Goal: Task Accomplishment & Management: Complete application form

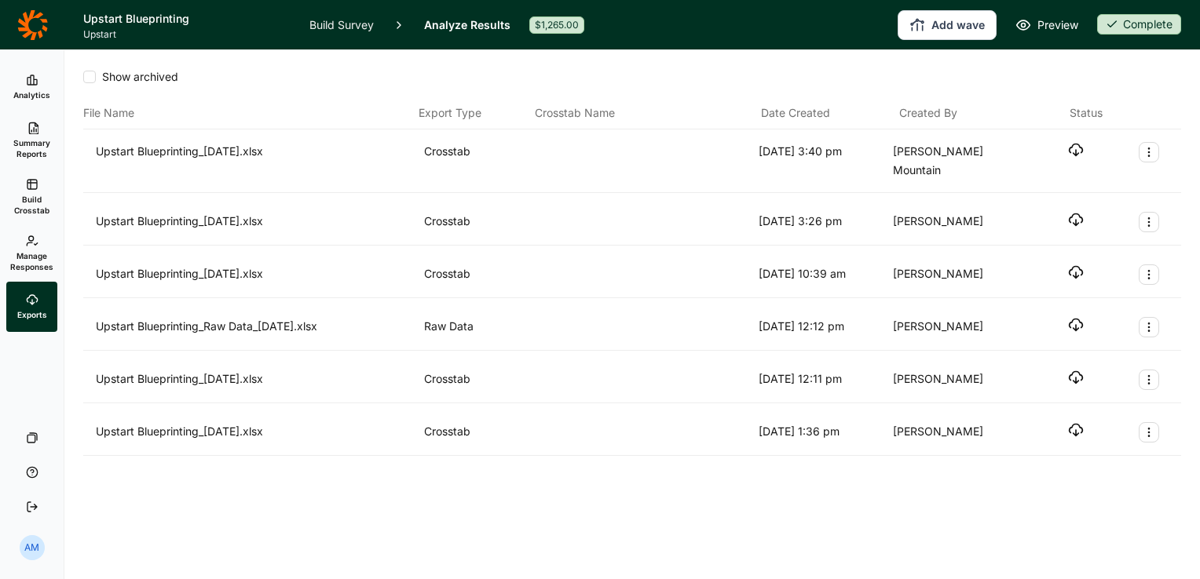
click at [638, 75] on div "Show archived" at bounding box center [632, 77] width 1098 height 16
click at [27, 89] on link "Analytics" at bounding box center [31, 87] width 51 height 50
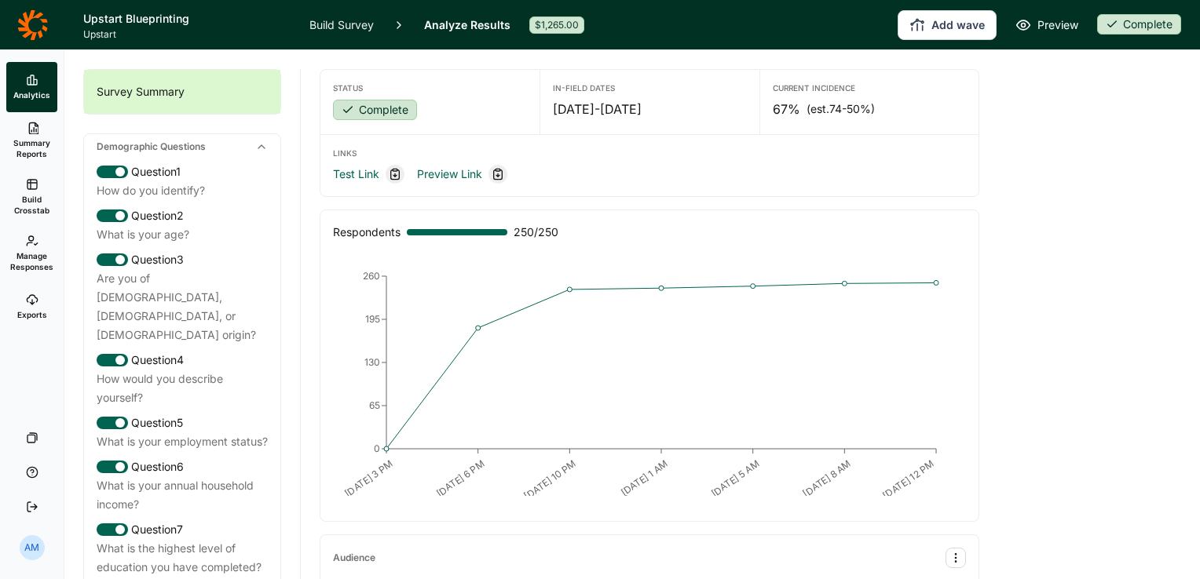
click at [28, 248] on link "Manage Responses" at bounding box center [31, 253] width 51 height 57
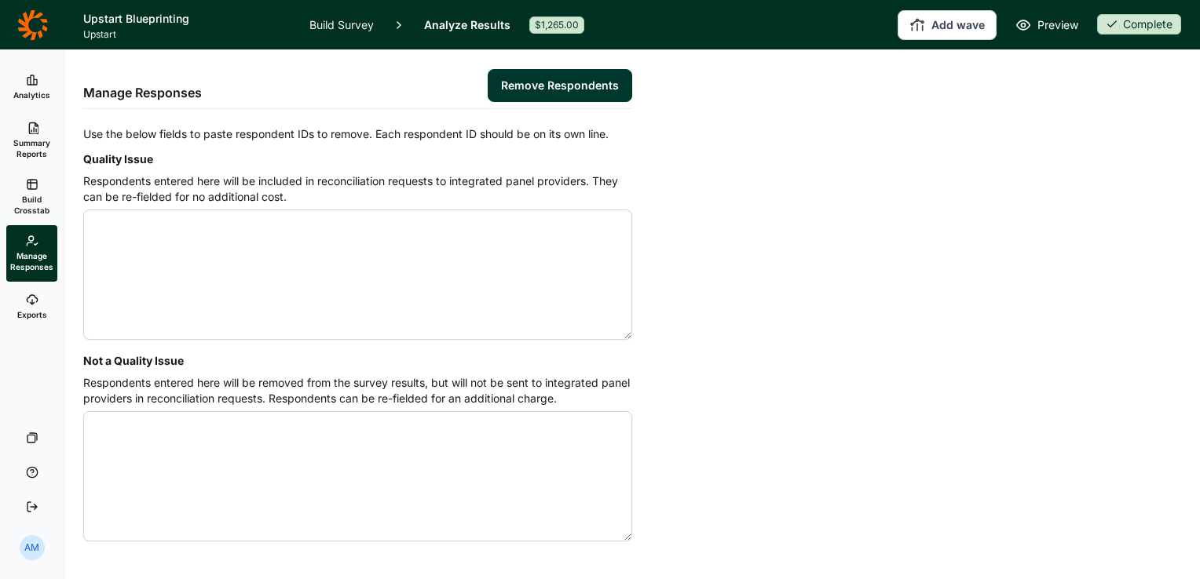
click at [30, 124] on icon at bounding box center [32, 128] width 13 height 13
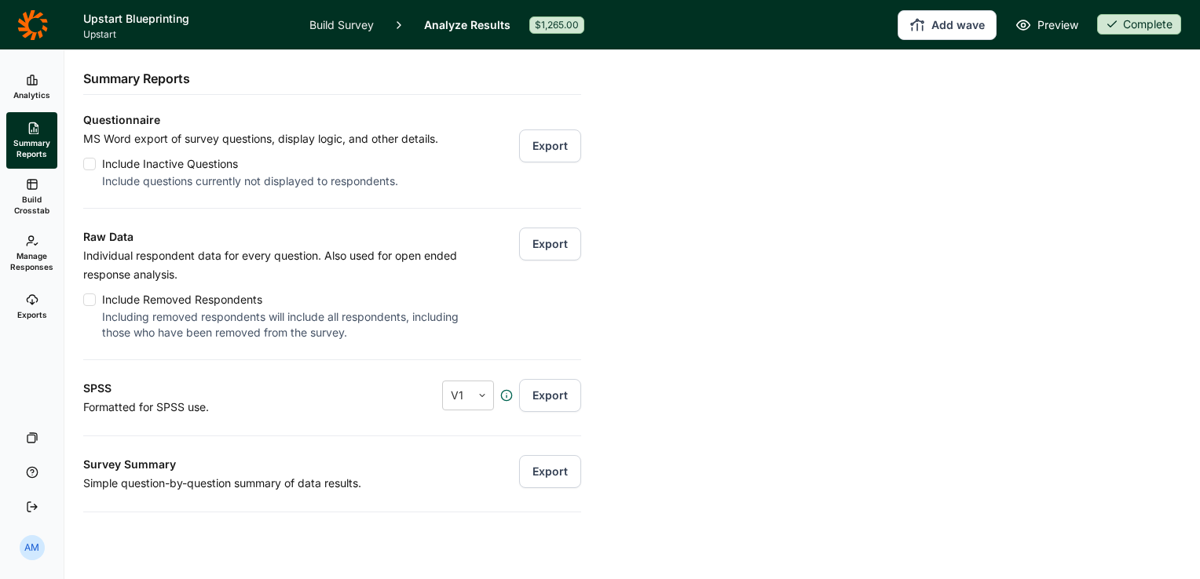
click at [532, 241] on button "Export" at bounding box center [550, 244] width 62 height 33
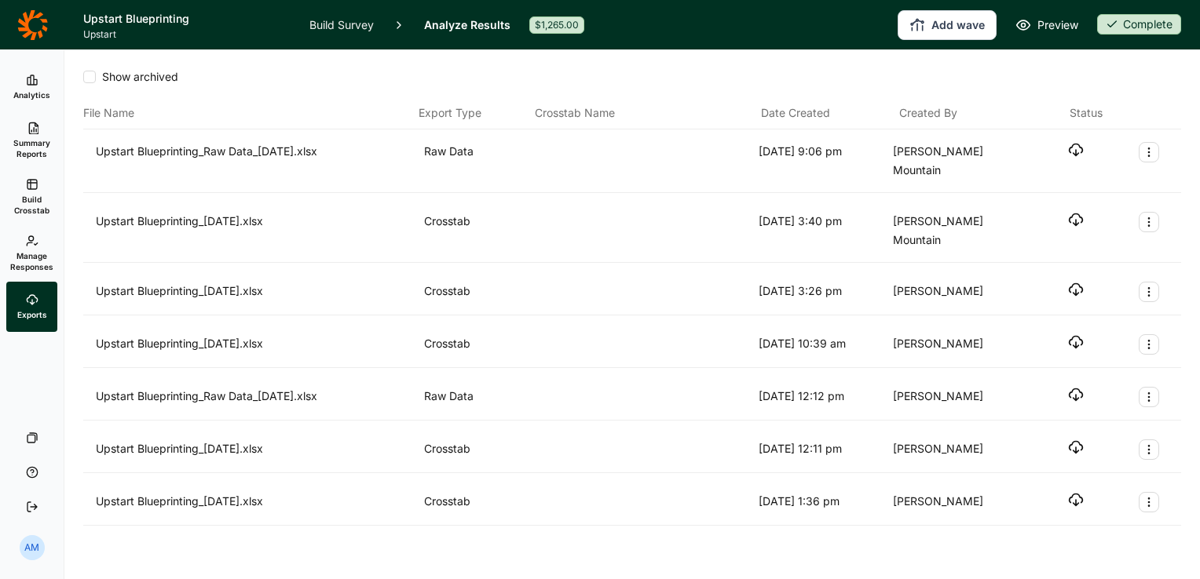
click at [1069, 149] on icon "button" at bounding box center [1076, 150] width 16 height 16
click at [267, 83] on div "Show archived" at bounding box center [632, 77] width 1098 height 16
click at [35, 88] on link "Analytics" at bounding box center [31, 87] width 51 height 50
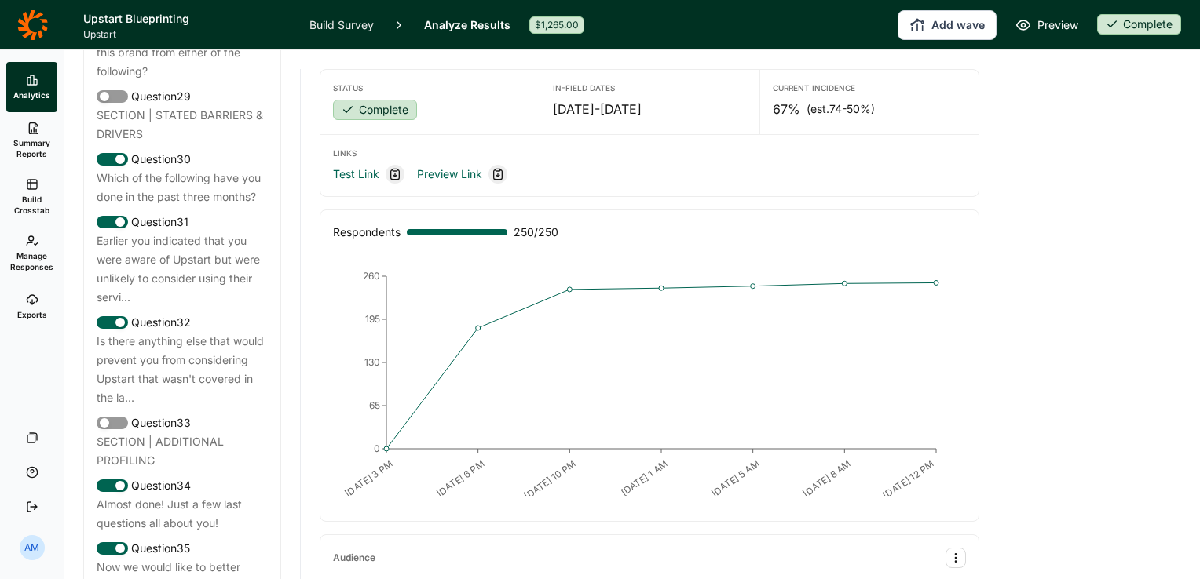
scroll to position [3095, 0]
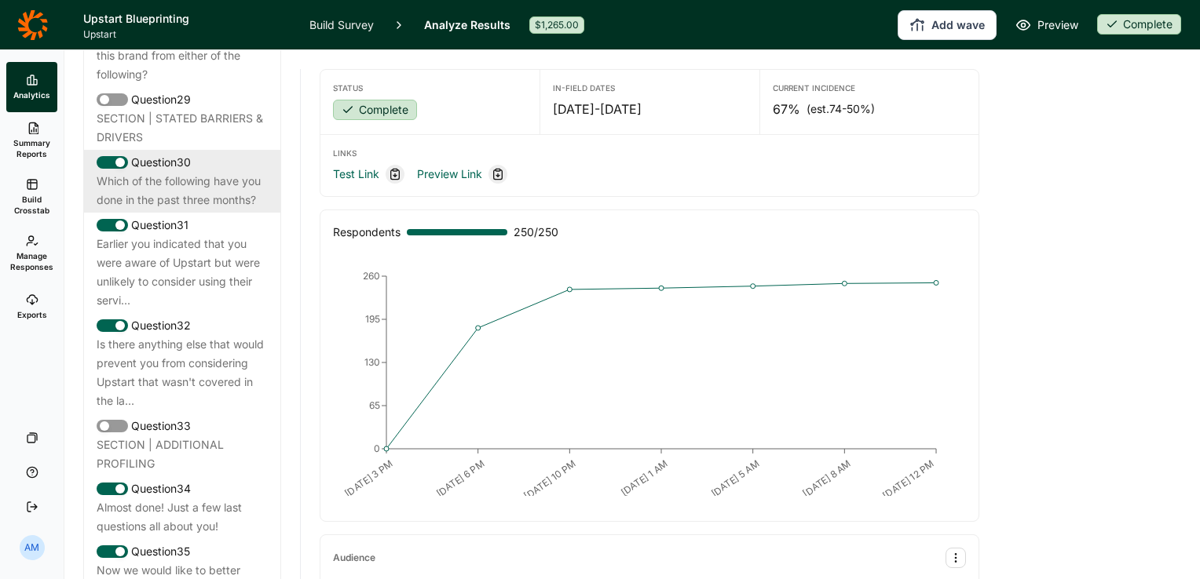
click at [192, 210] on div "Which of the following have you done in the past three months?" at bounding box center [182, 191] width 171 height 38
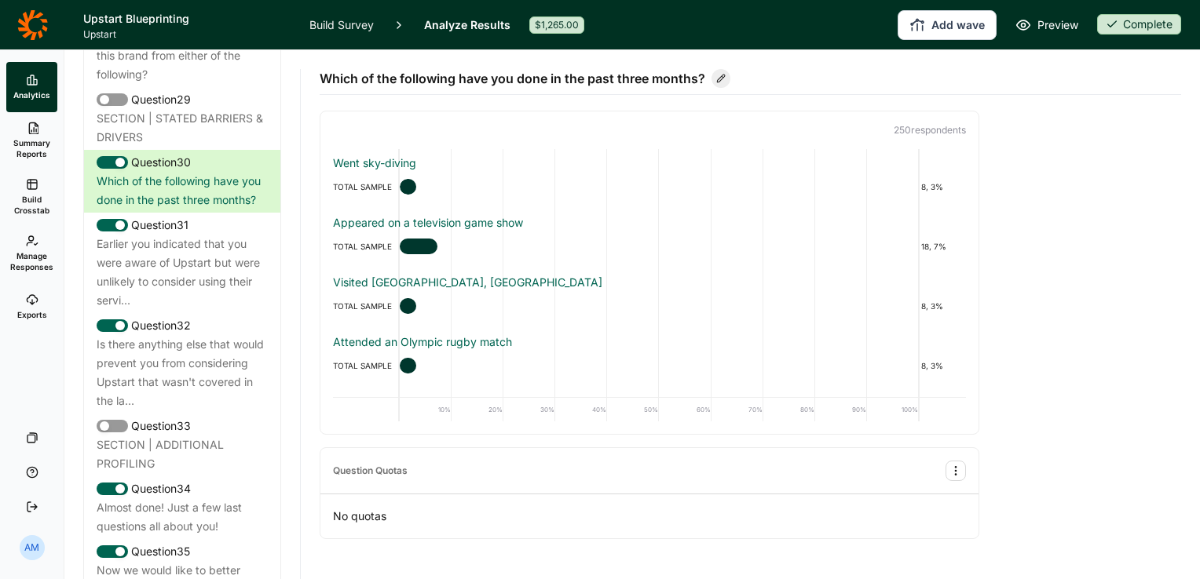
click at [637, 522] on p "No quotas" at bounding box center [649, 517] width 658 height 44
click at [23, 261] on span "Manage Responses" at bounding box center [31, 261] width 43 height 22
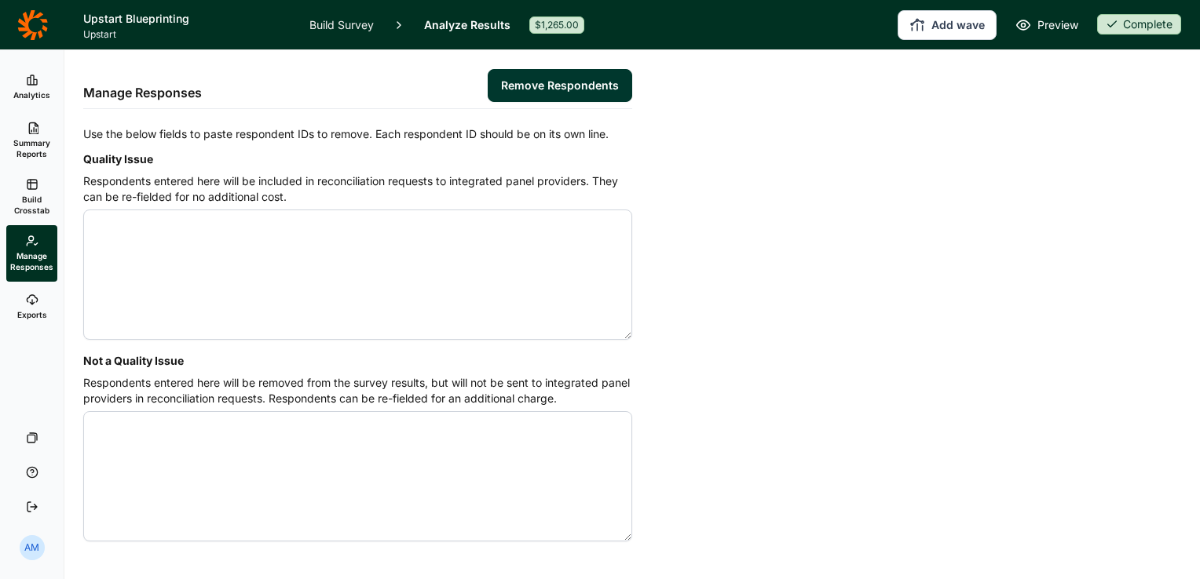
click at [187, 245] on textarea "Quality Issue" at bounding box center [357, 275] width 549 height 130
paste textarea "4584745 4584767 4584778 4584781 4584856"
paste textarea "4584163 4584169 4584180 4584195 4584198 4584199 4584212 4584213 4584270 4584292…"
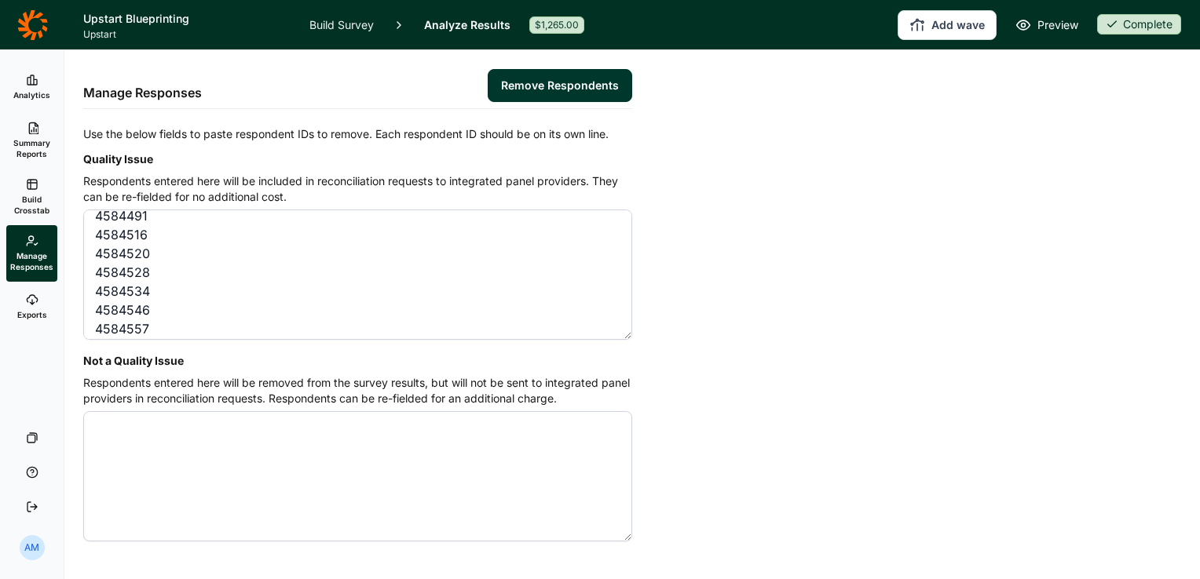
scroll to position [961, 0]
click at [229, 327] on textarea "4584165 4584196 4584210 4584240 4584277 4584372 4584382 4584402 4584403 4584410…" at bounding box center [357, 275] width 549 height 130
type textarea "4584165 4584196 4584210 4584240 4584277 4584372 4584382 4584402 4584403 4584410…"
click at [562, 82] on button "Remove Respondents" at bounding box center [560, 85] width 144 height 33
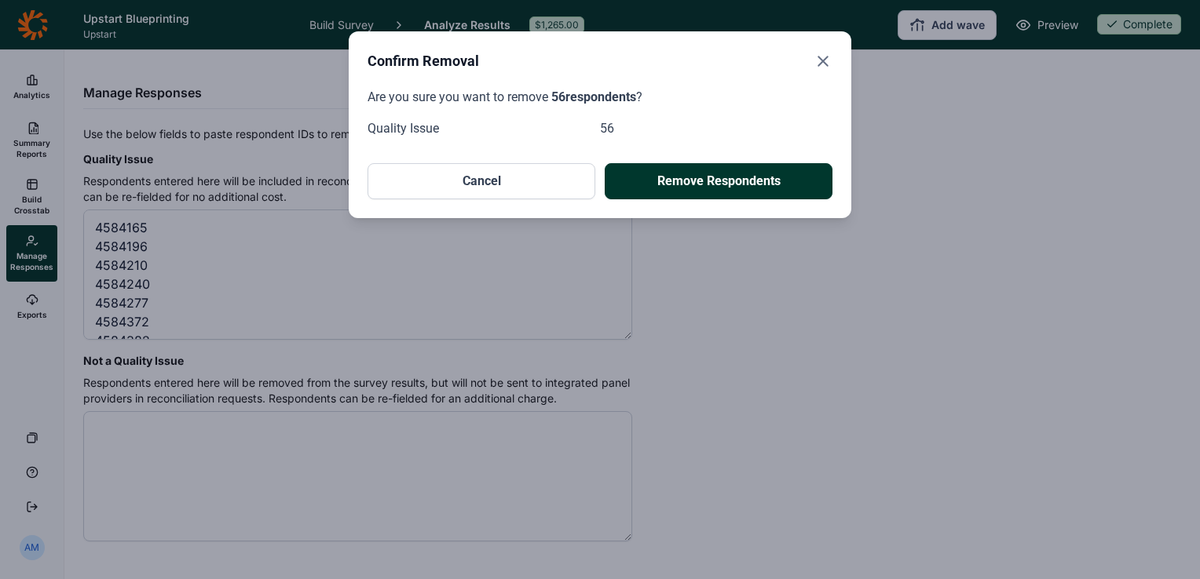
click at [723, 187] on button "Remove Respondents" at bounding box center [719, 181] width 228 height 36
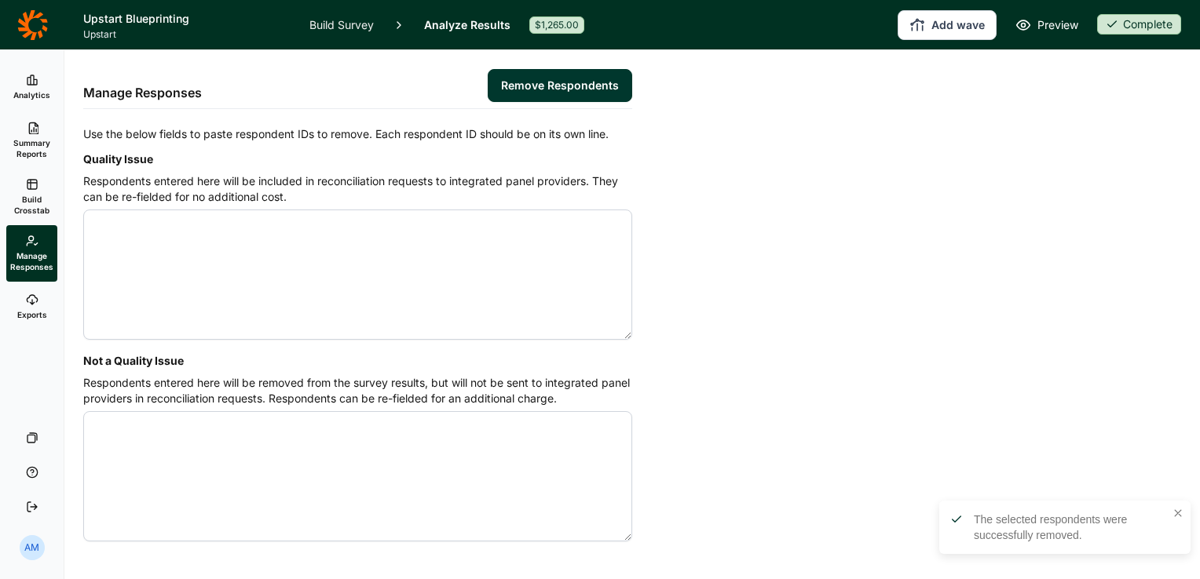
click at [38, 86] on link "Analytics" at bounding box center [31, 87] width 51 height 50
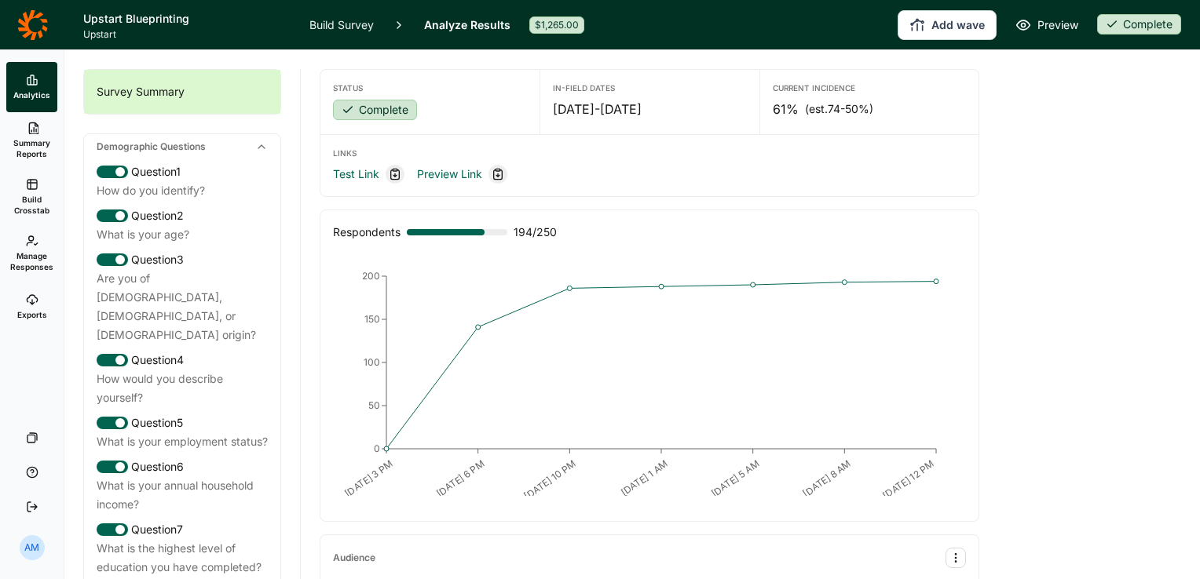
click at [192, 228] on div "What is your age?" at bounding box center [182, 234] width 171 height 19
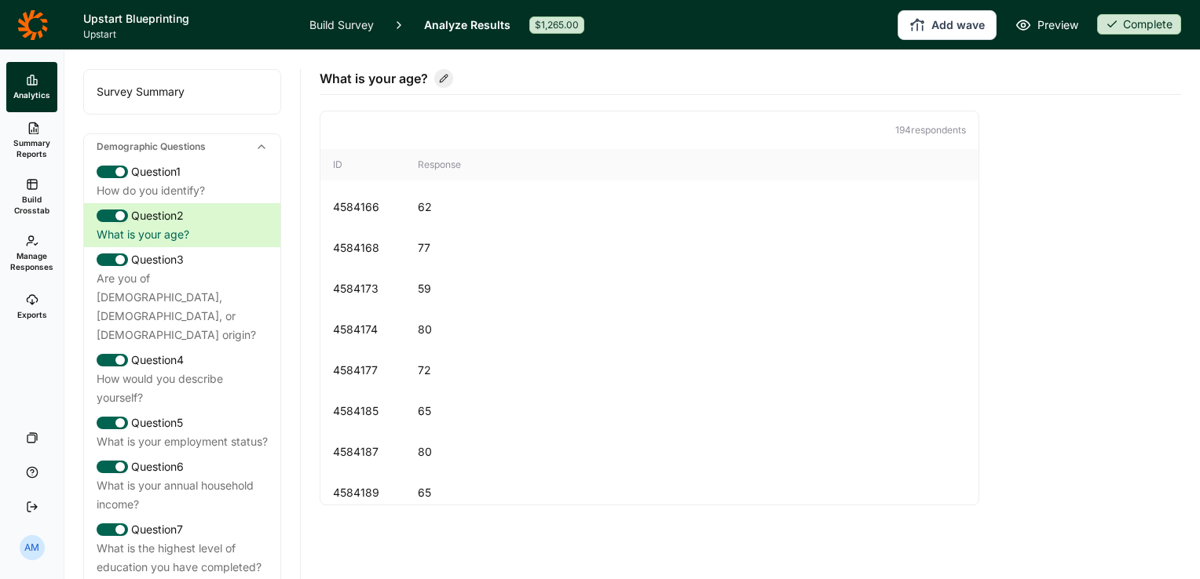
click at [32, 187] on icon at bounding box center [32, 184] width 13 height 13
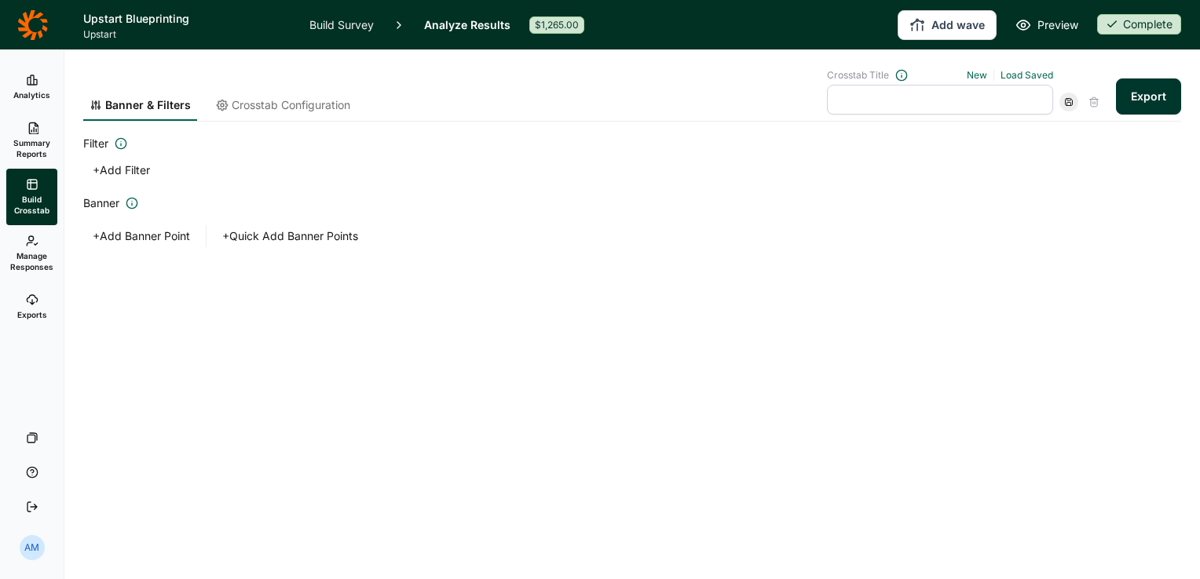
click at [1162, 86] on button "Export" at bounding box center [1148, 97] width 65 height 36
click at [1049, 539] on link "download your file here" at bounding box center [1055, 535] width 123 height 13
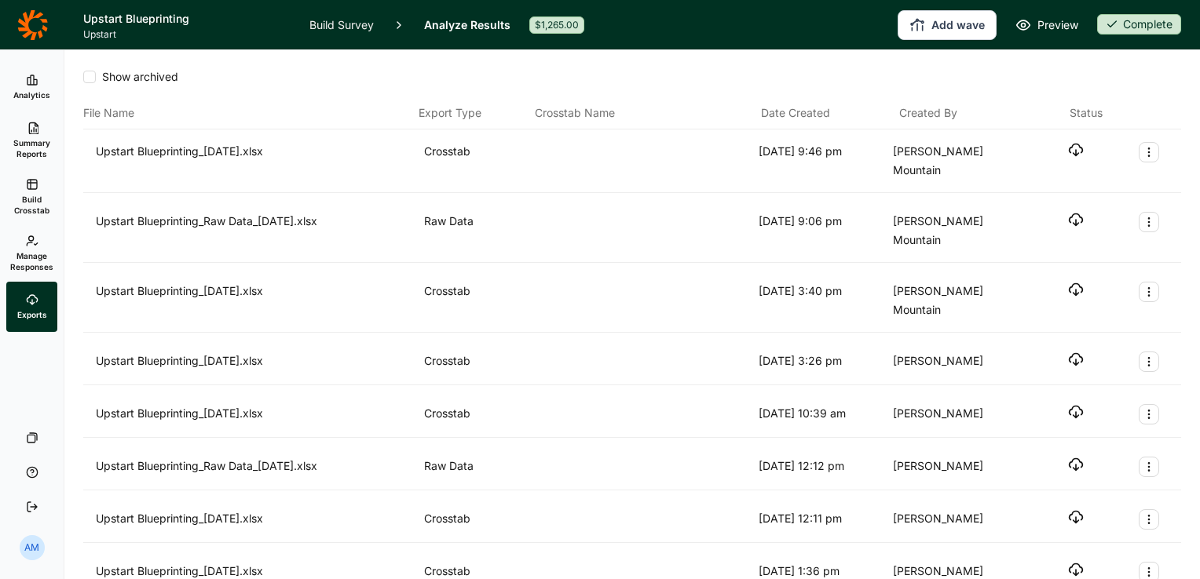
click at [1068, 151] on icon "button" at bounding box center [1076, 150] width 16 height 16
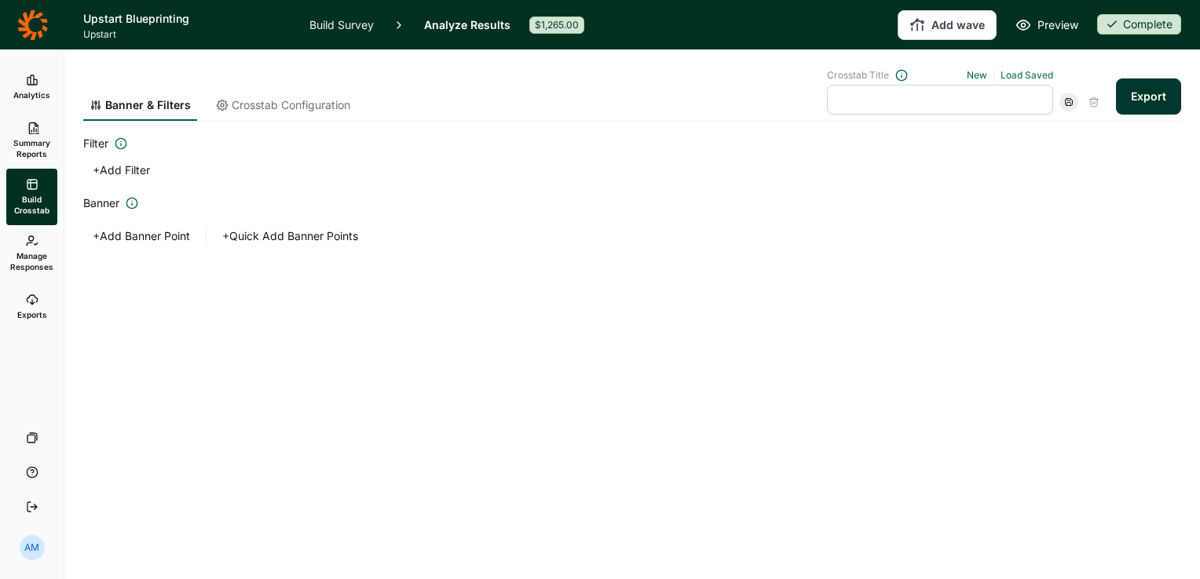
click at [35, 24] on icon at bounding box center [32, 24] width 31 height 31
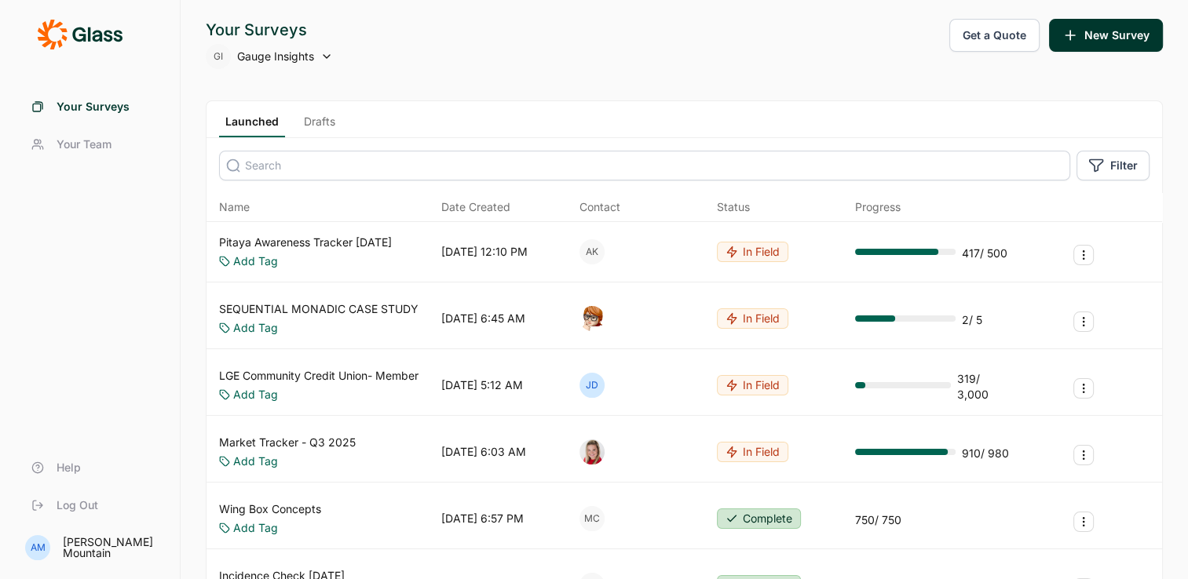
click at [141, 319] on div "Your Surveys Your Team Help Log Out" at bounding box center [90, 306] width 142 height 437
click at [317, 111] on div "Launched Drafts" at bounding box center [683, 119] width 955 height 37
click at [314, 120] on link "Drafts" at bounding box center [320, 126] width 44 height 24
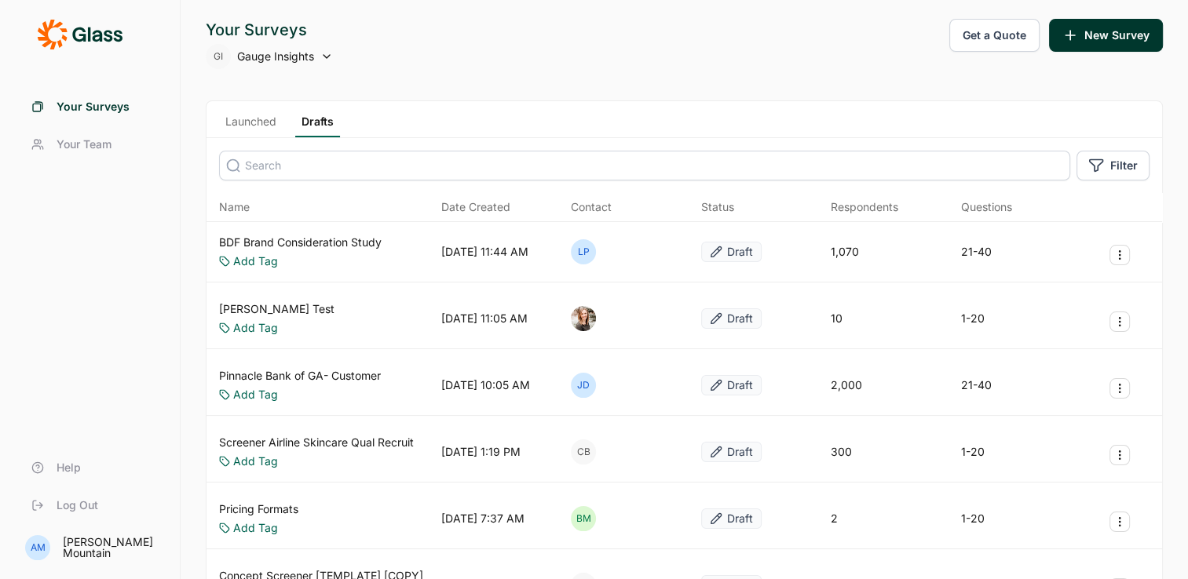
click at [133, 265] on div "Your Surveys Your Team Help Log Out" at bounding box center [90, 306] width 142 height 437
click at [272, 171] on input at bounding box center [644, 166] width 851 height 30
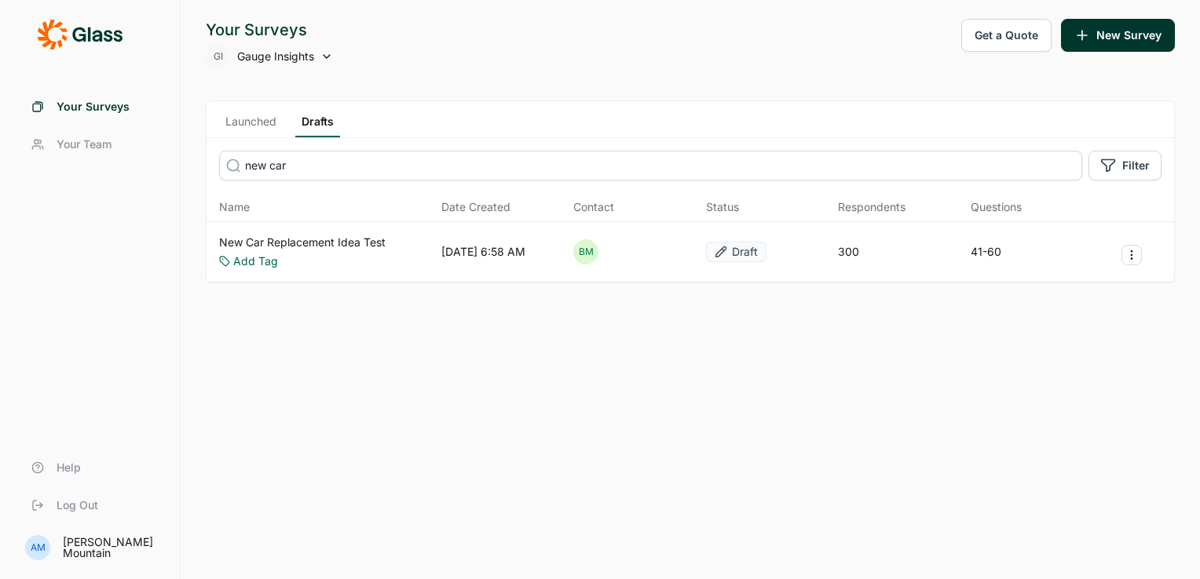
type input "new car"
click at [358, 235] on link "New Car Replacement Idea Test" at bounding box center [302, 243] width 166 height 16
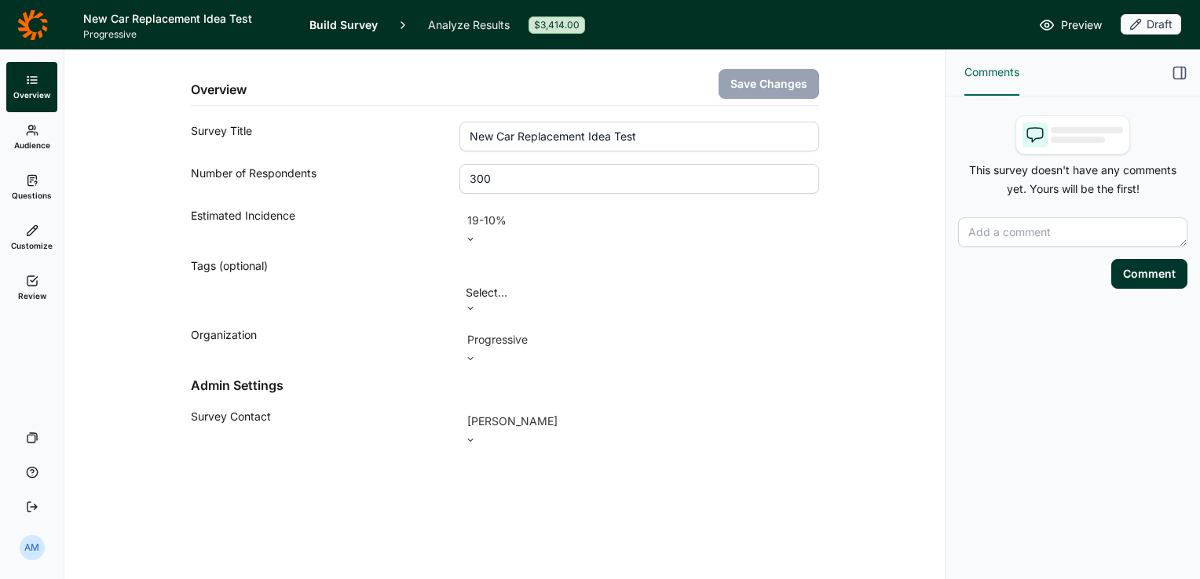
click at [35, 140] on span "Audience" at bounding box center [32, 145] width 36 height 11
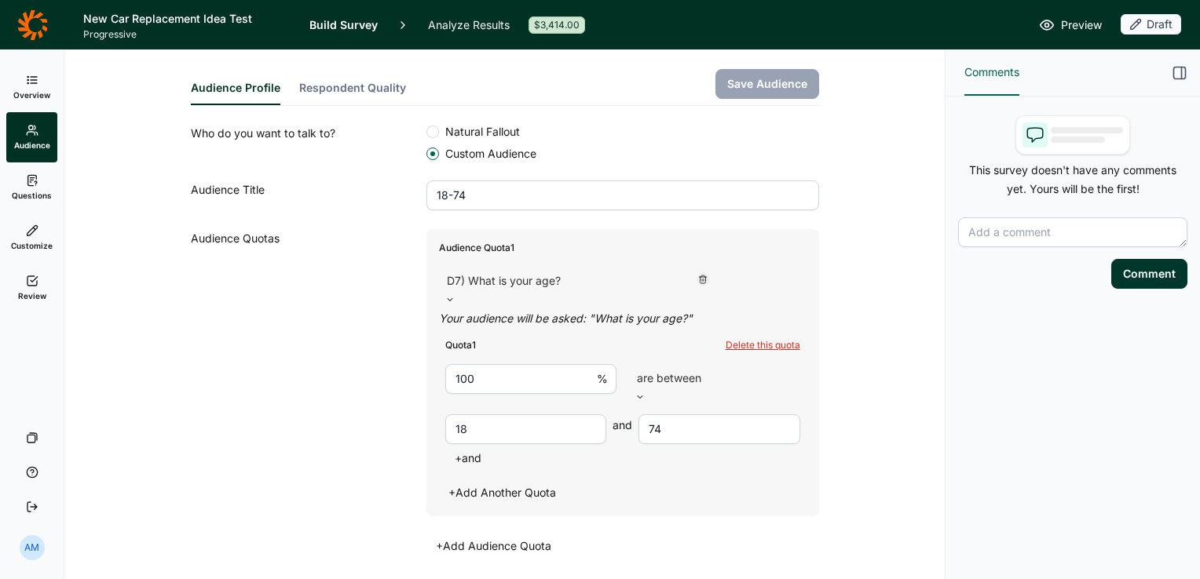
scroll to position [347, 0]
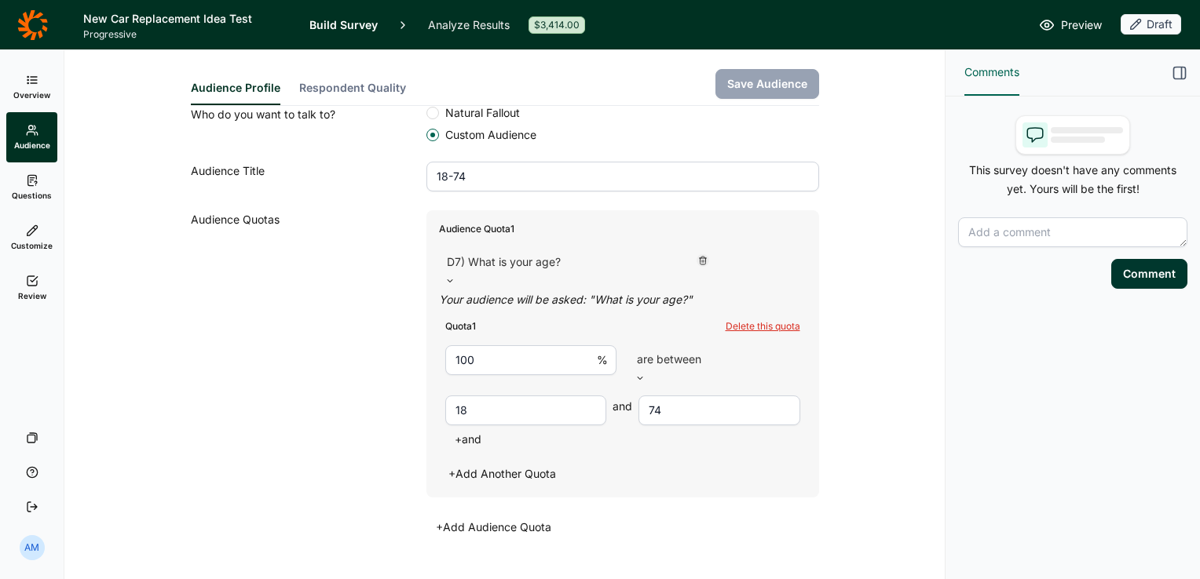
drag, startPoint x: 336, startPoint y: 328, endPoint x: 33, endPoint y: 175, distance: 339.5
click at [33, 175] on use at bounding box center [31, 180] width 9 height 10
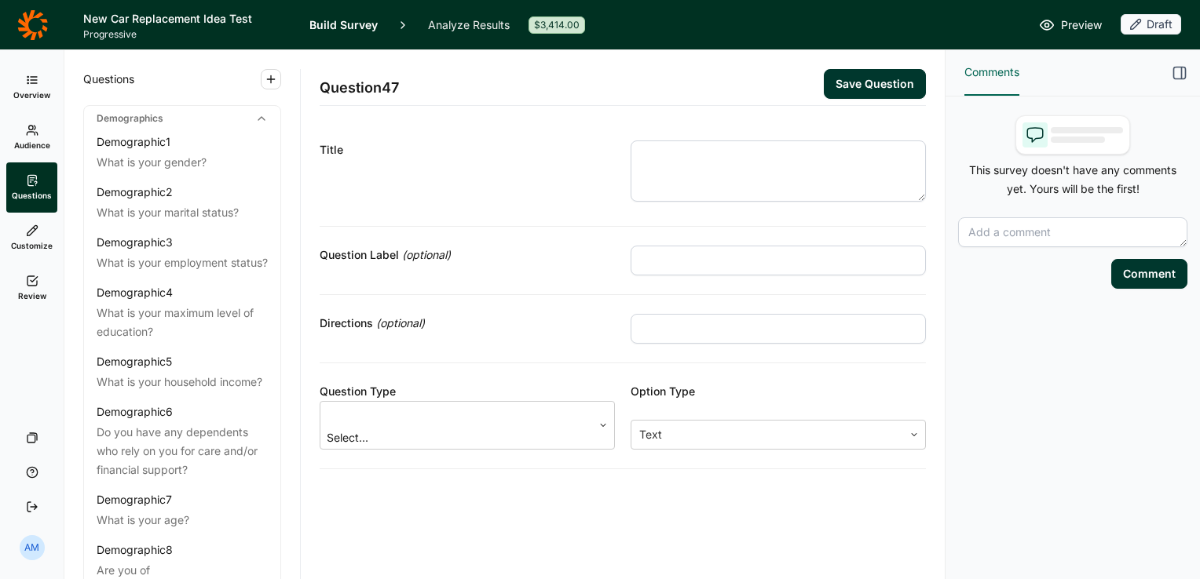
click at [24, 138] on link "Audience" at bounding box center [31, 137] width 51 height 50
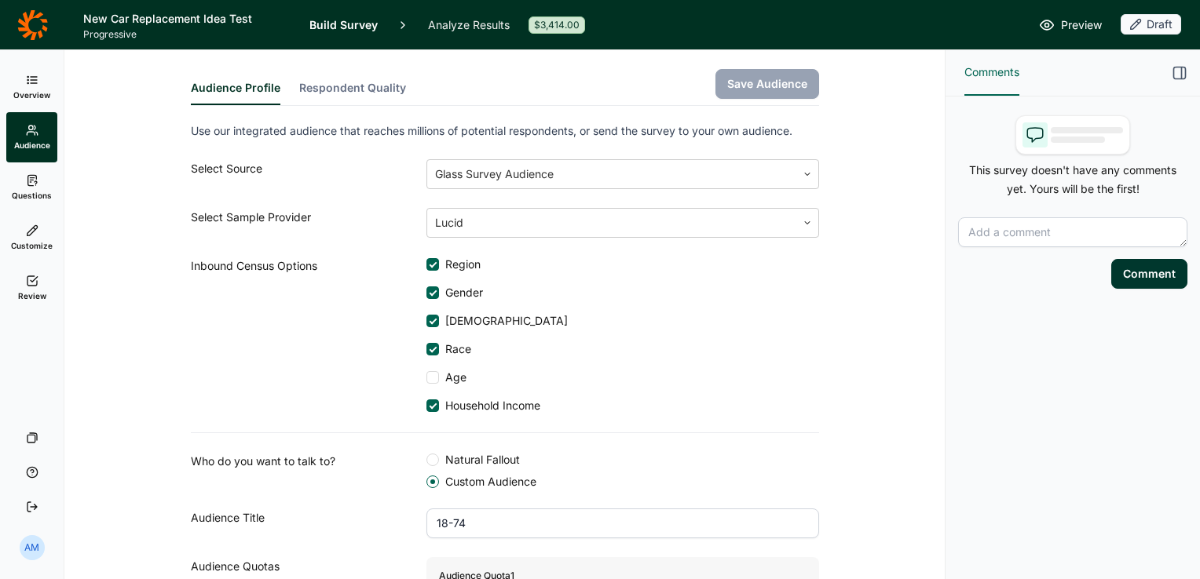
click at [38, 186] on link "Questions" at bounding box center [31, 188] width 51 height 50
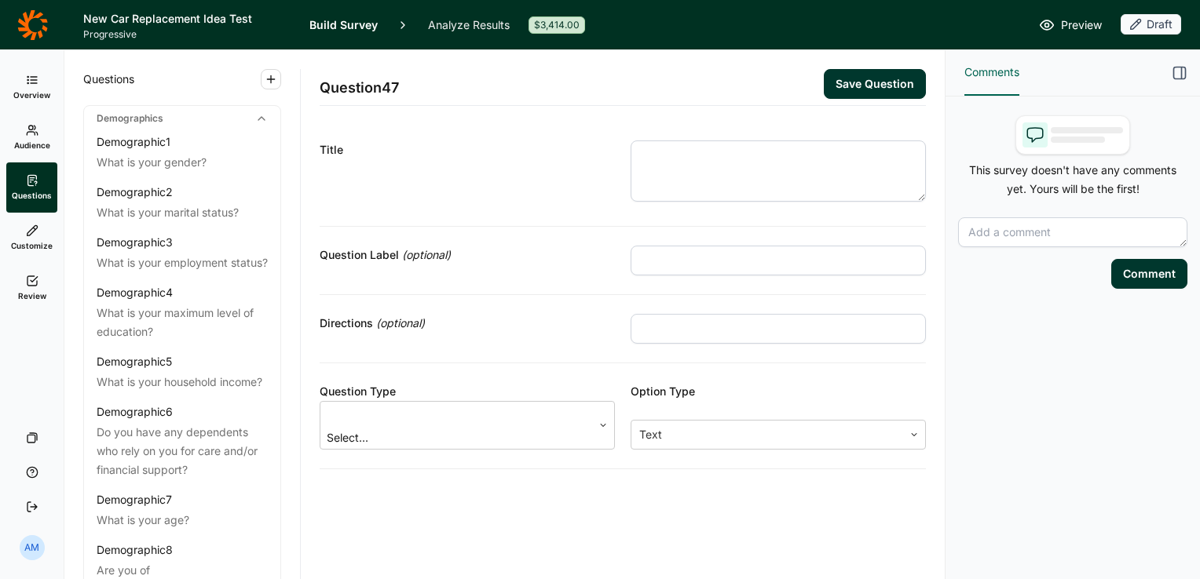
click at [40, 126] on link "Audience" at bounding box center [31, 137] width 51 height 50
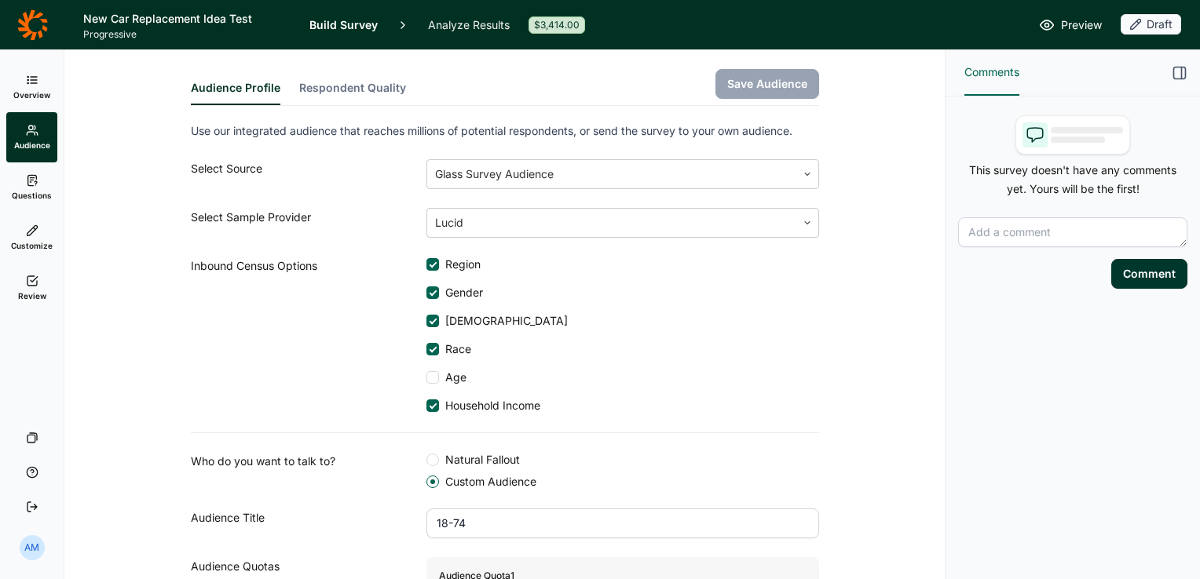
click at [325, 89] on button "Respondent Quality" at bounding box center [352, 92] width 107 height 25
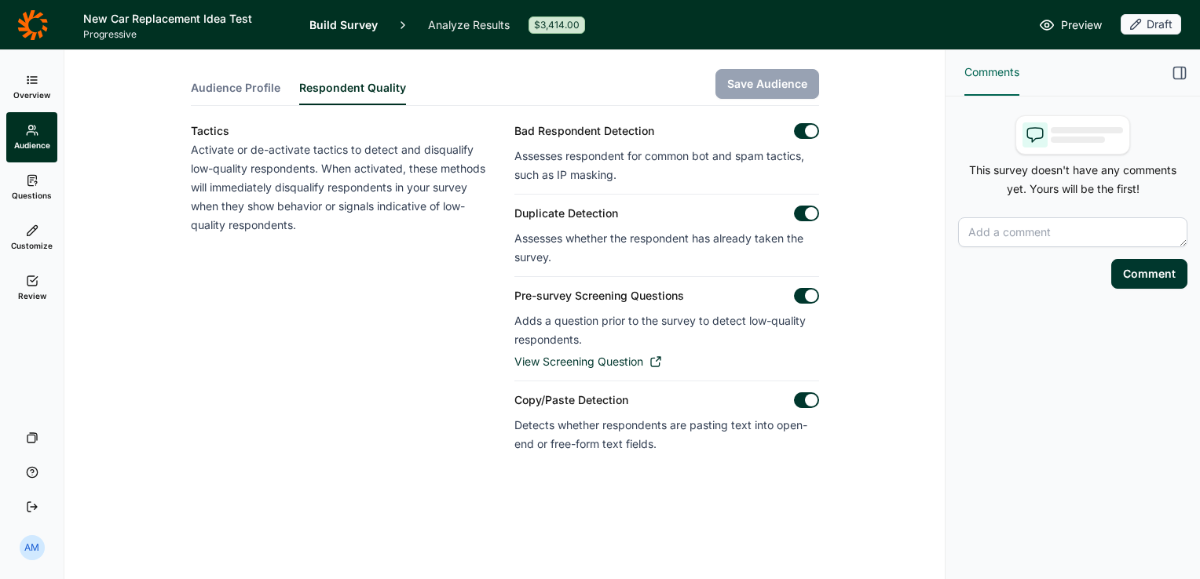
click at [249, 84] on span "Audience Profile" at bounding box center [236, 88] width 90 height 16
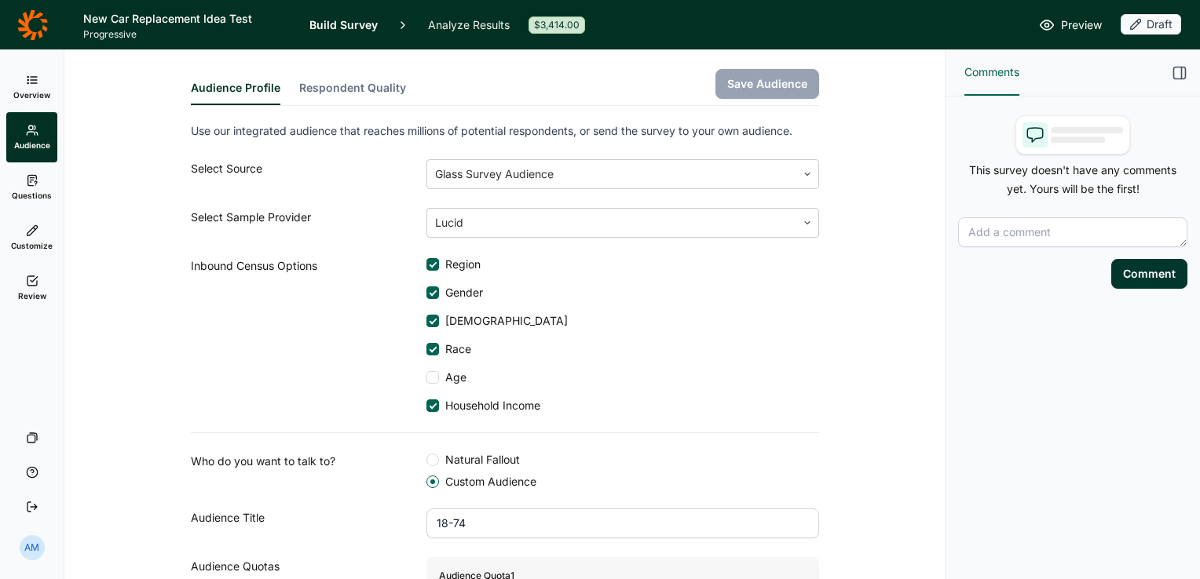
click at [35, 86] on link "Overview" at bounding box center [31, 87] width 51 height 50
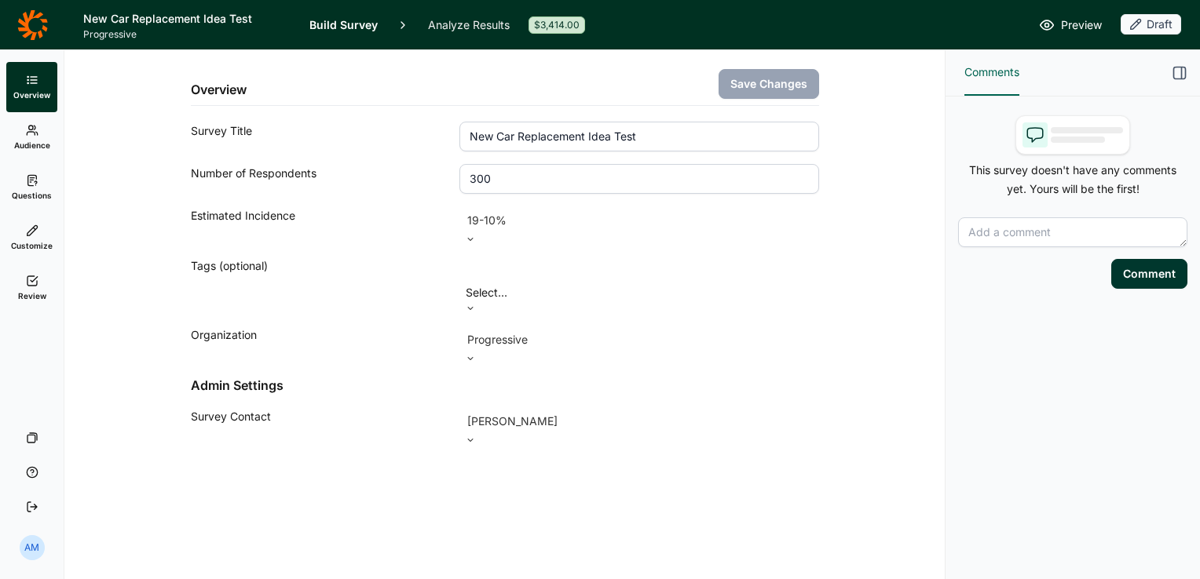
click at [35, 225] on use at bounding box center [32, 230] width 10 height 10
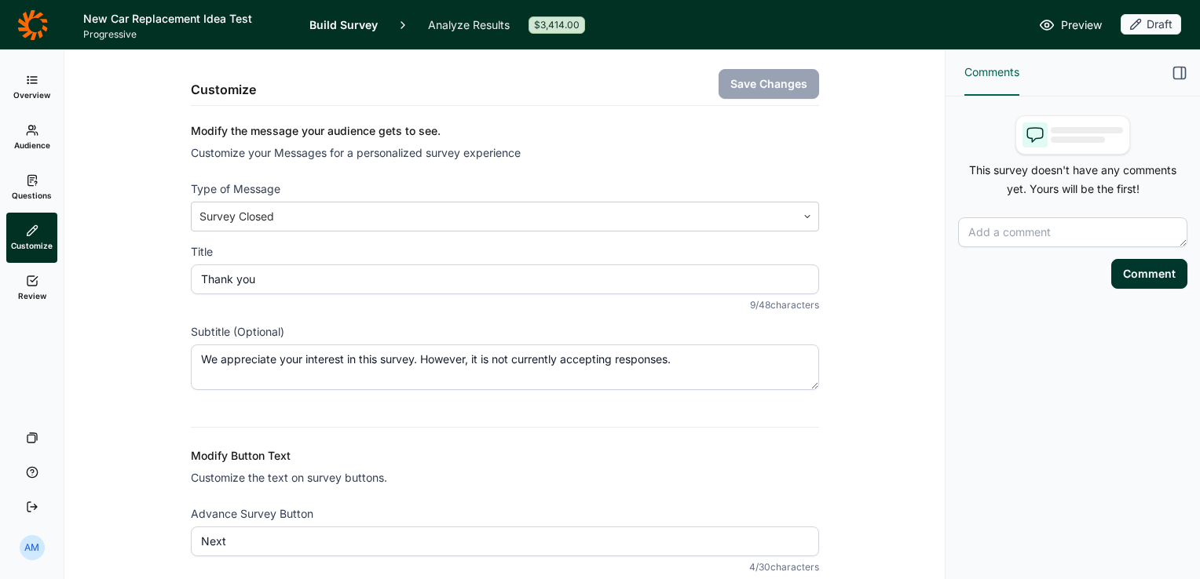
click at [110, 328] on div "Customize Save Changes Modify the message your audience gets to see. Customize …" at bounding box center [504, 389] width 842 height 679
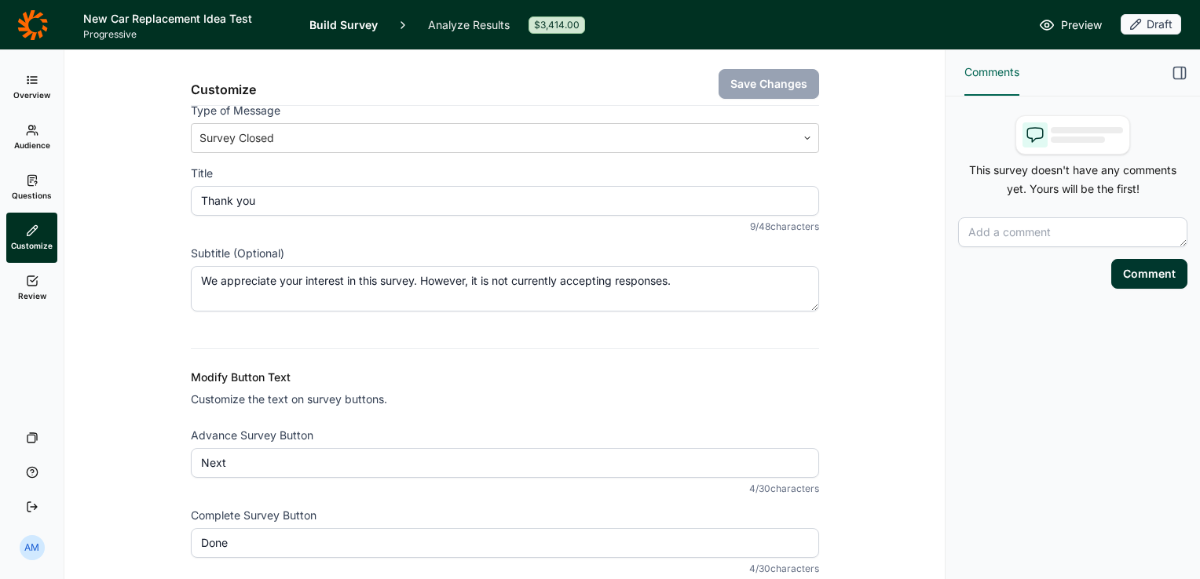
scroll to position [148, 0]
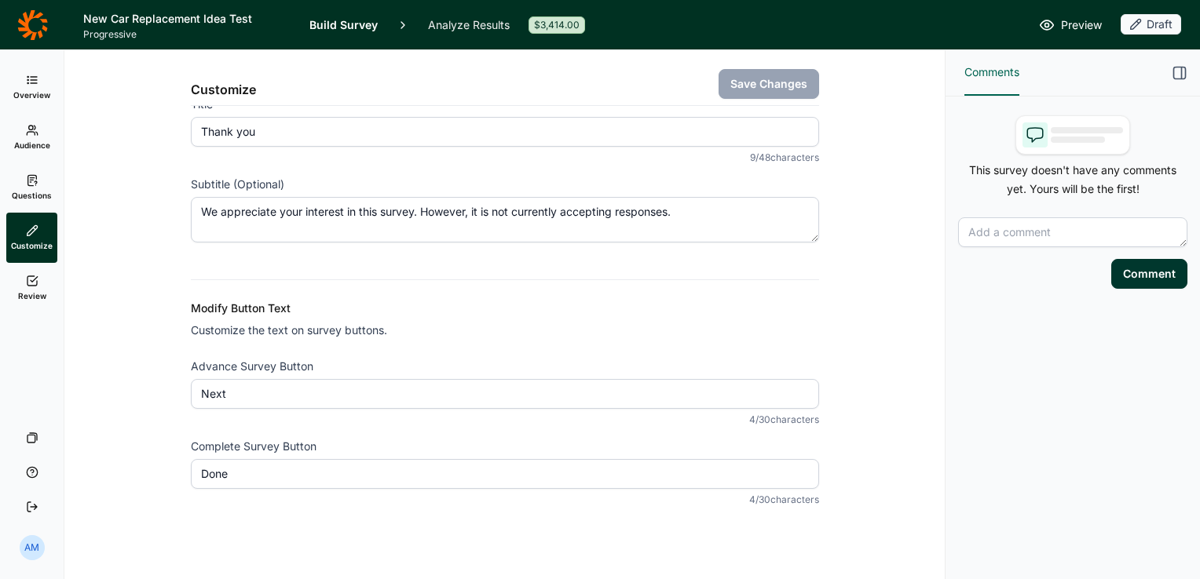
click at [36, 181] on icon at bounding box center [32, 180] width 13 height 13
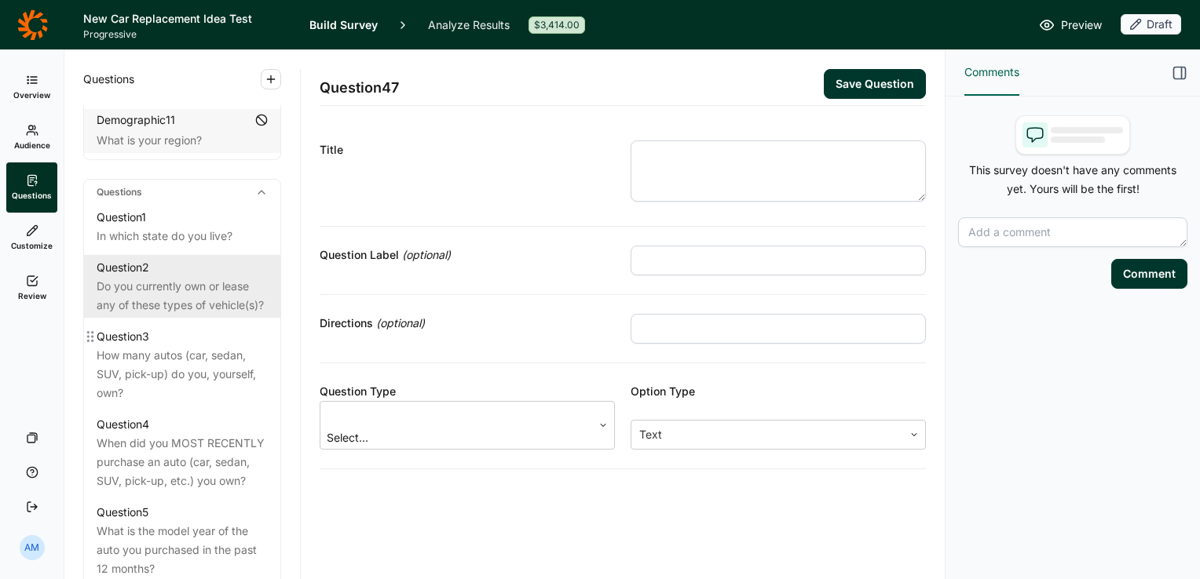
scroll to position [658, 0]
click at [210, 313] on div "Do you currently own or lease any of these types of vehicle(s)?" at bounding box center [182, 295] width 171 height 38
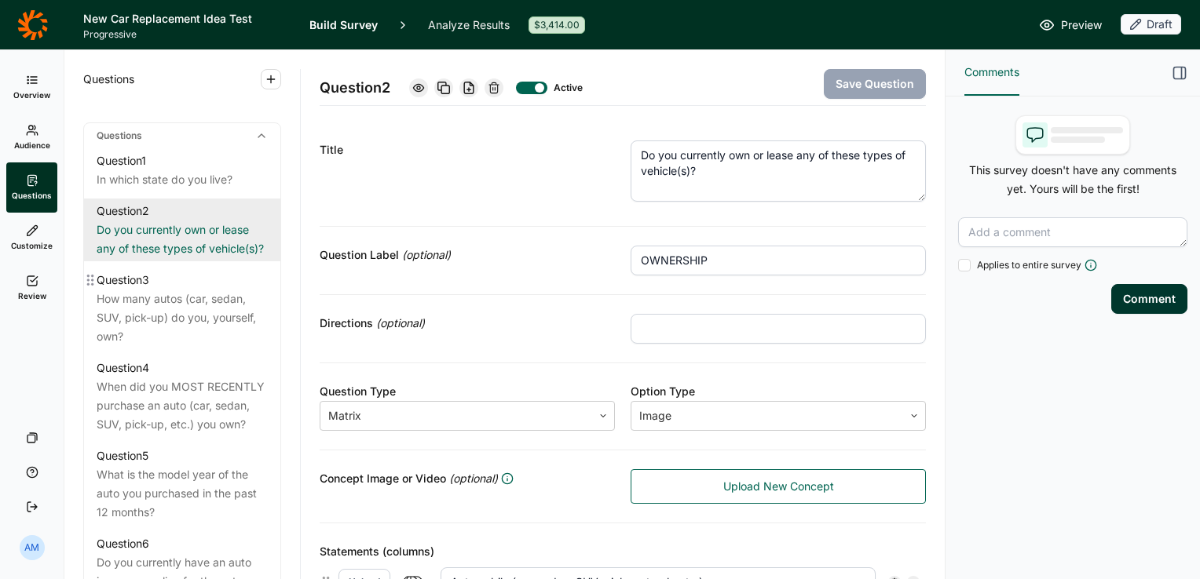
scroll to position [714, 0]
click at [210, 316] on div "How many autos (car, sedan, SUV, pick-up) do you, yourself, own?" at bounding box center [182, 316] width 171 height 57
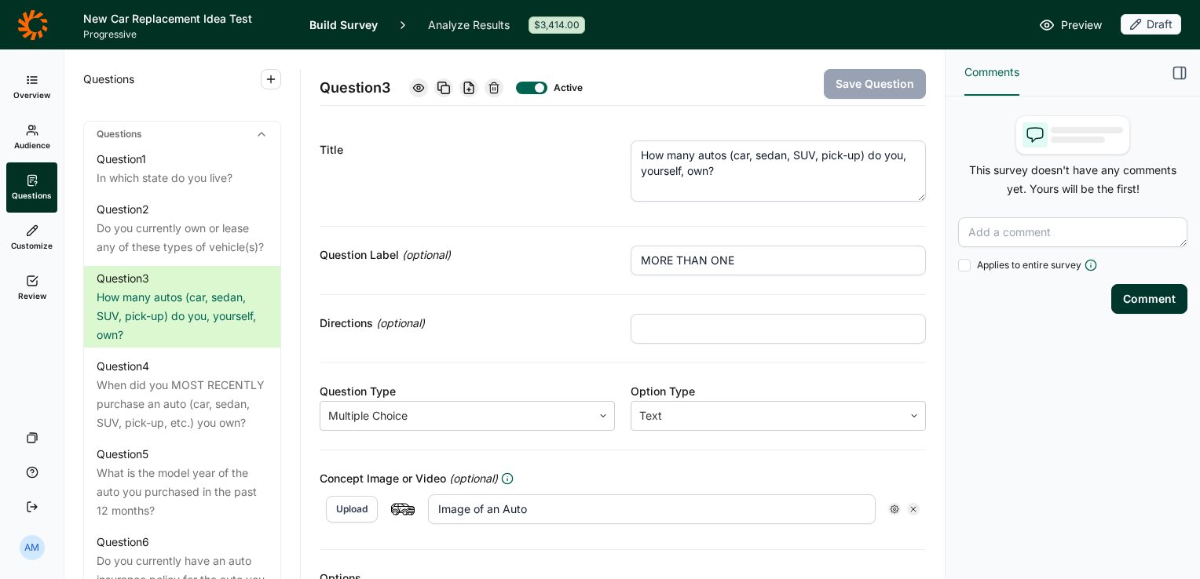
click at [34, 143] on span "Audience" at bounding box center [32, 145] width 36 height 11
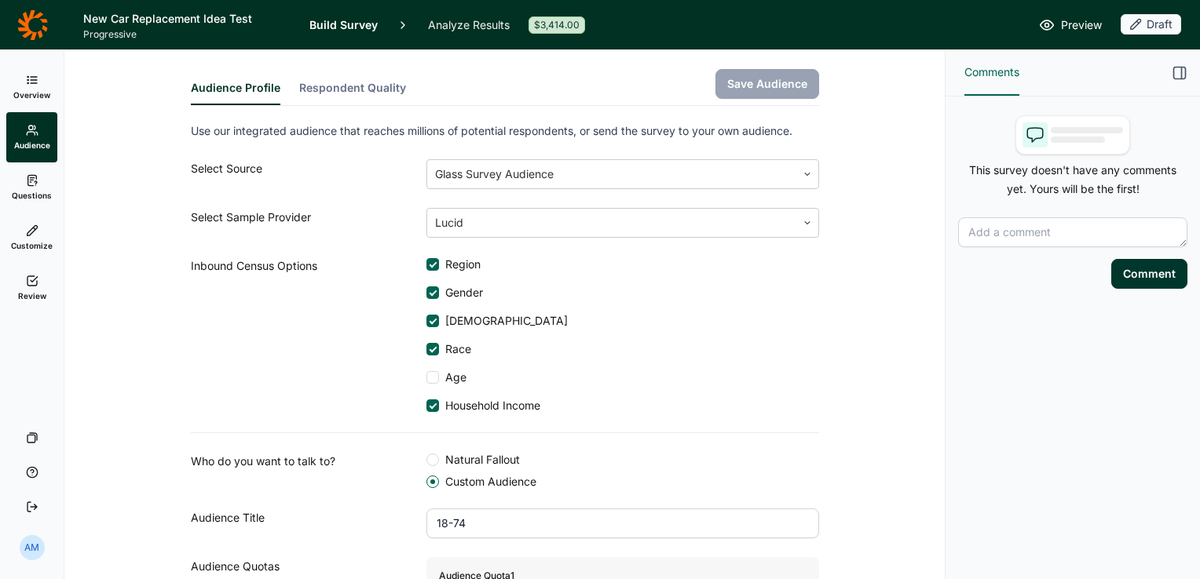
click at [356, 77] on div "Audience Profile Respondent Quality Save Audience" at bounding box center [505, 78] width 628 height 56
click at [349, 86] on button "Respondent Quality" at bounding box center [352, 92] width 107 height 25
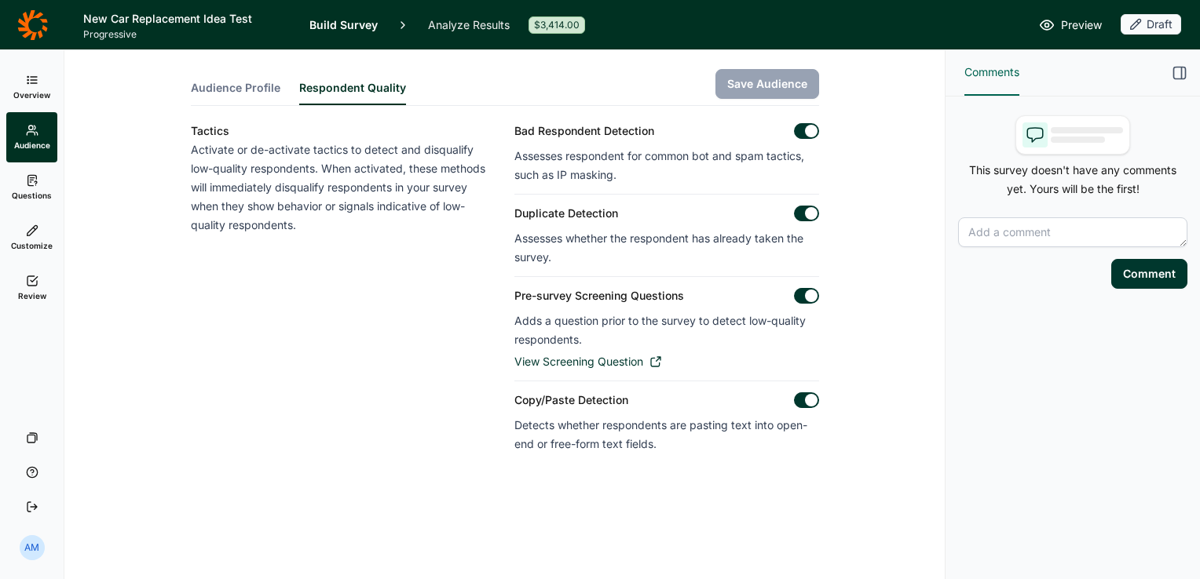
click at [44, 183] on link "Questions" at bounding box center [31, 188] width 51 height 50
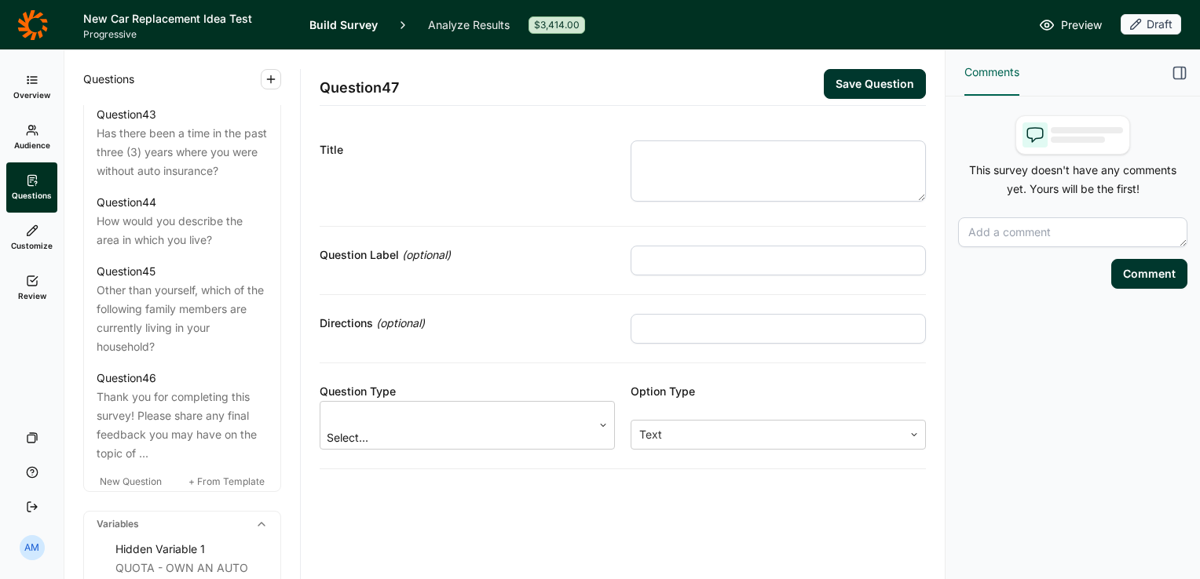
scroll to position [5119, 0]
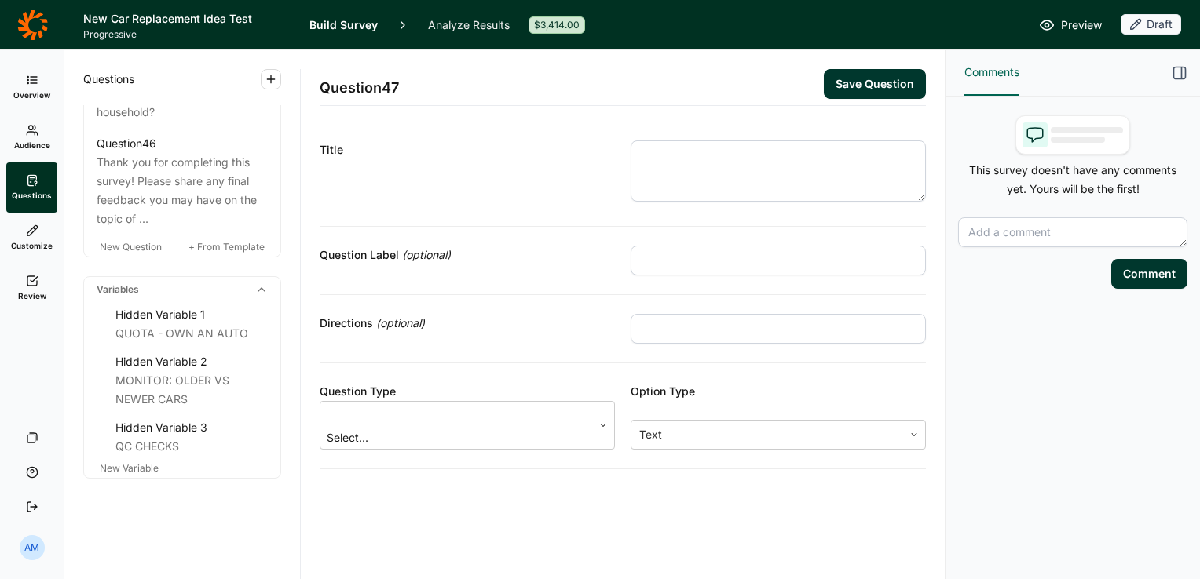
click at [36, 143] on span "Audience" at bounding box center [32, 145] width 36 height 11
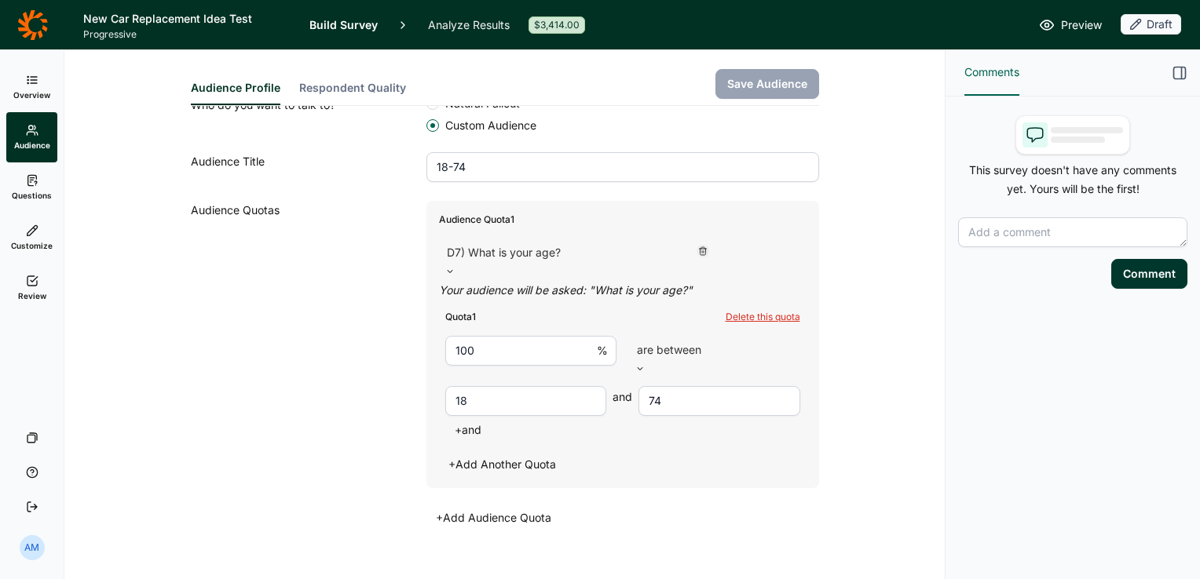
scroll to position [364, 0]
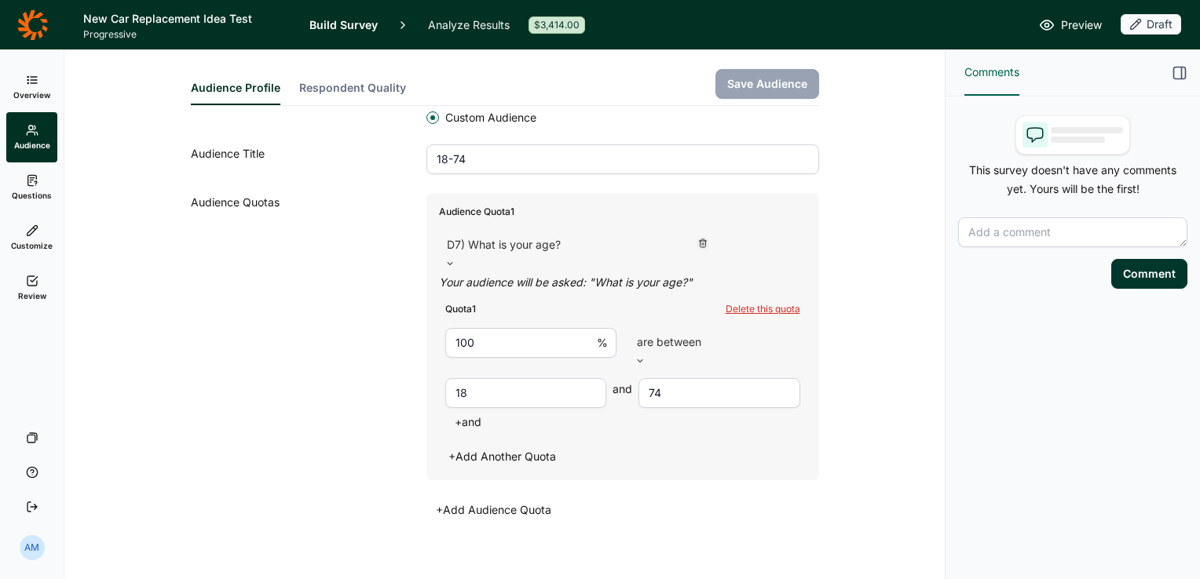
click at [122, 350] on div "Audience Profile Respondent Quality Save Audience Use our integrated audience t…" at bounding box center [504, 141] width 842 height 911
click at [470, 499] on button "+ Add Audience Quota" at bounding box center [493, 510] width 134 height 22
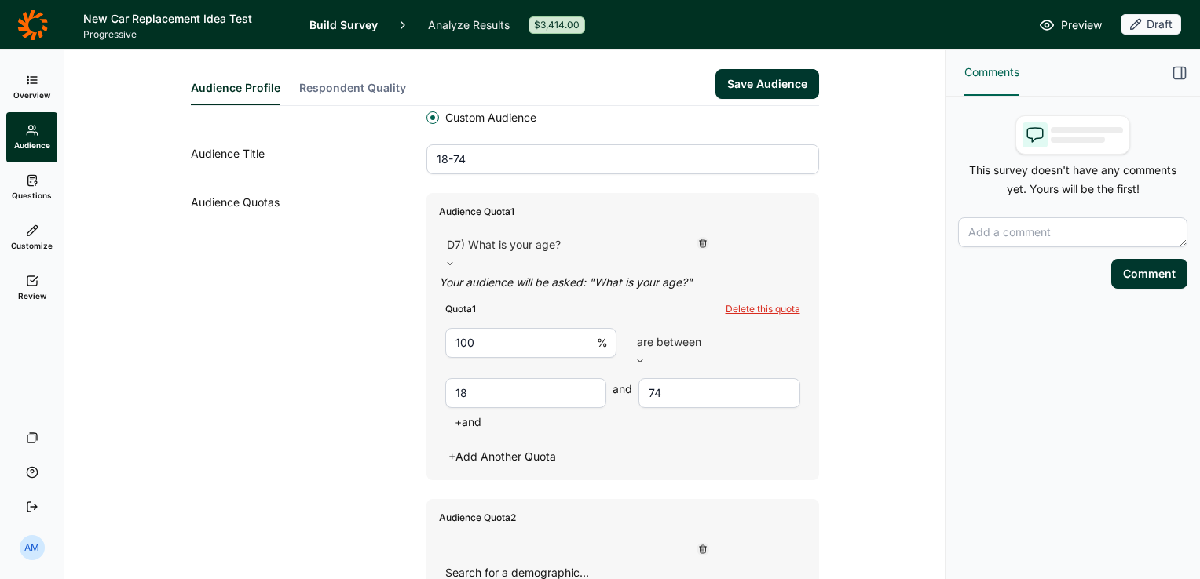
scroll to position [463, 0]
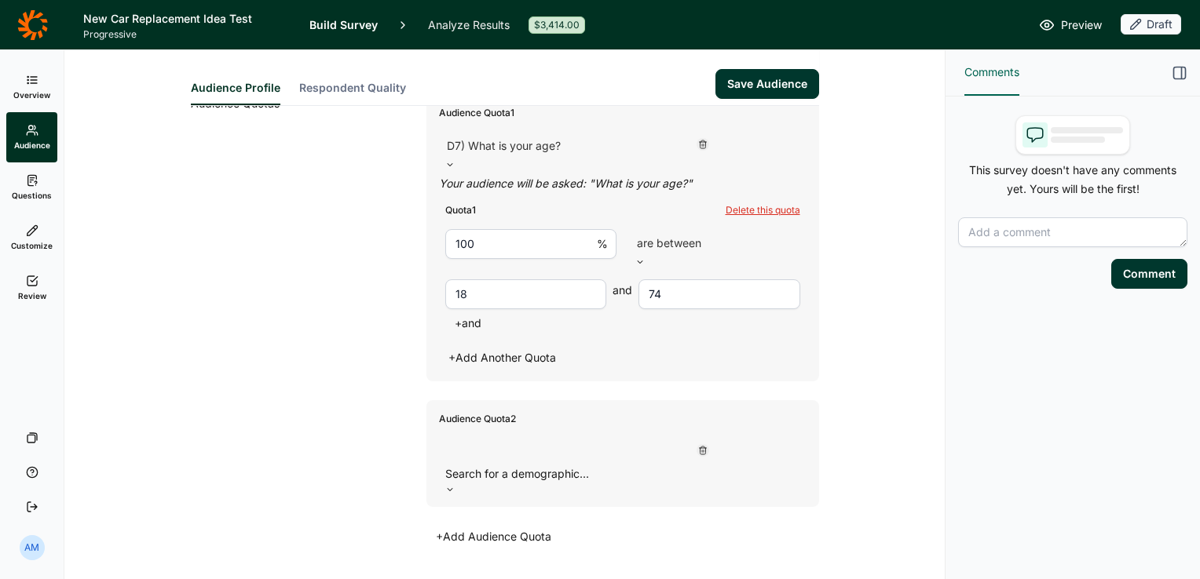
click at [455, 485] on icon at bounding box center [449, 489] width 9 height 9
click at [698, 446] on icon at bounding box center [702, 450] width 9 height 9
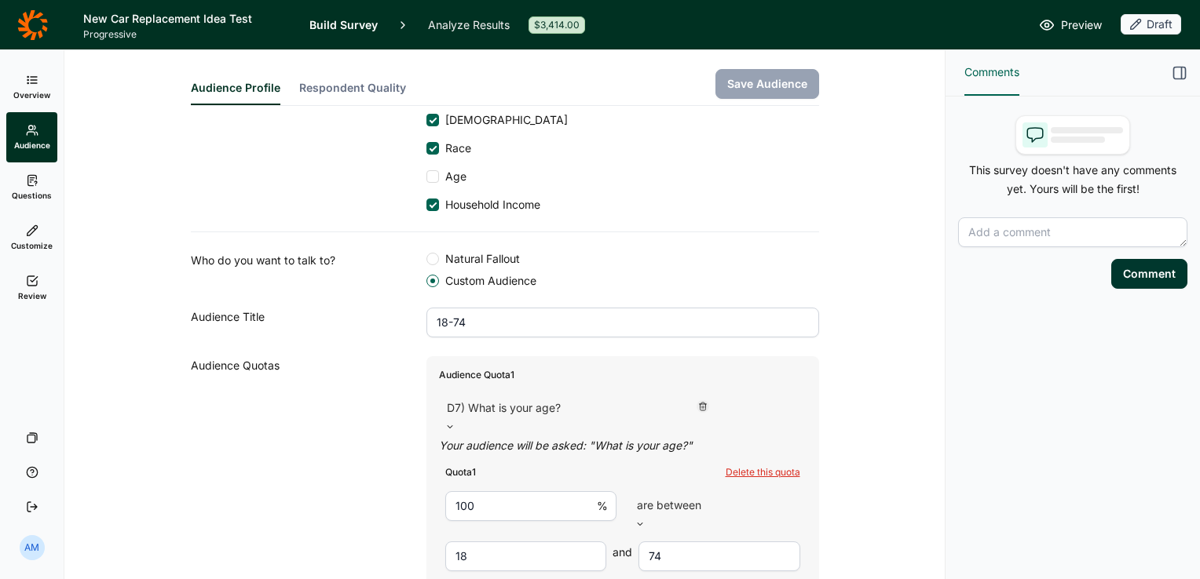
scroll to position [0, 0]
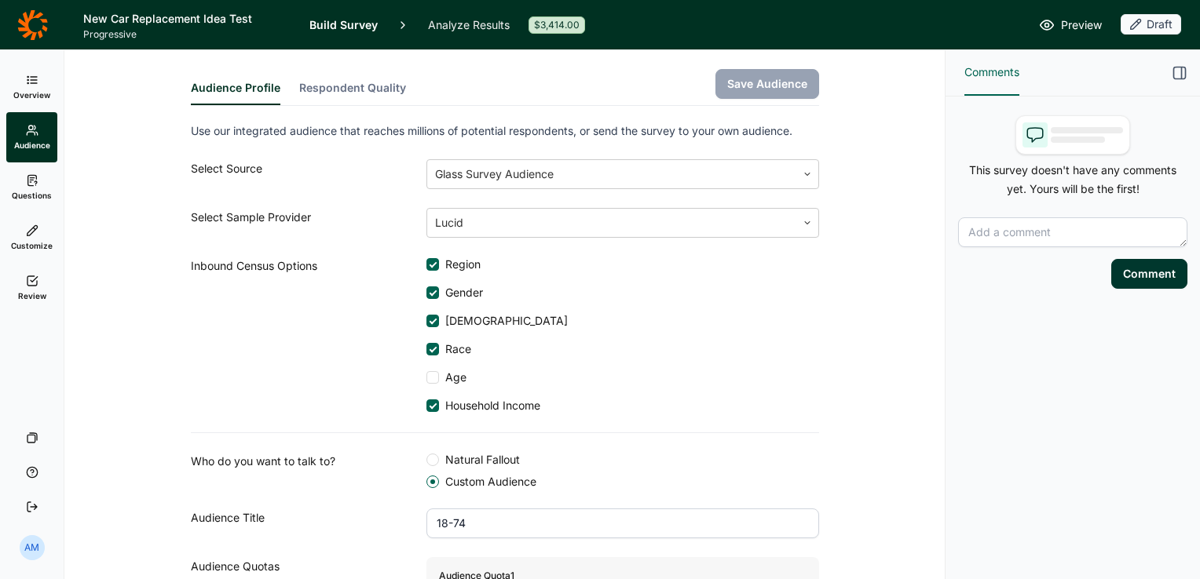
click at [358, 86] on button "Respondent Quality" at bounding box center [352, 92] width 107 height 25
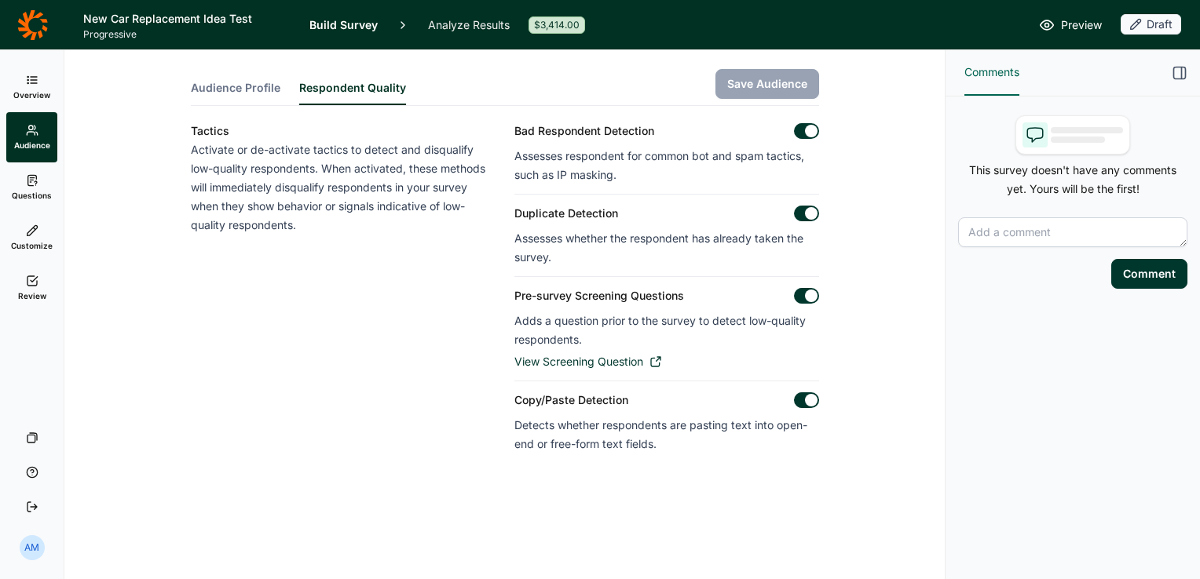
click at [35, 179] on icon at bounding box center [32, 180] width 13 height 13
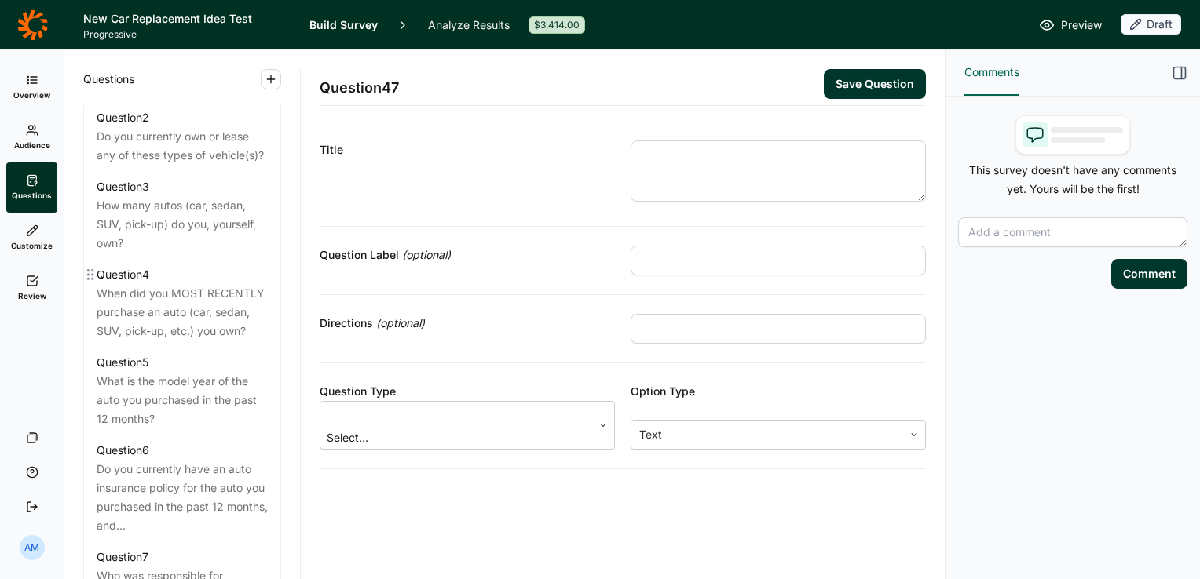
scroll to position [807, 0]
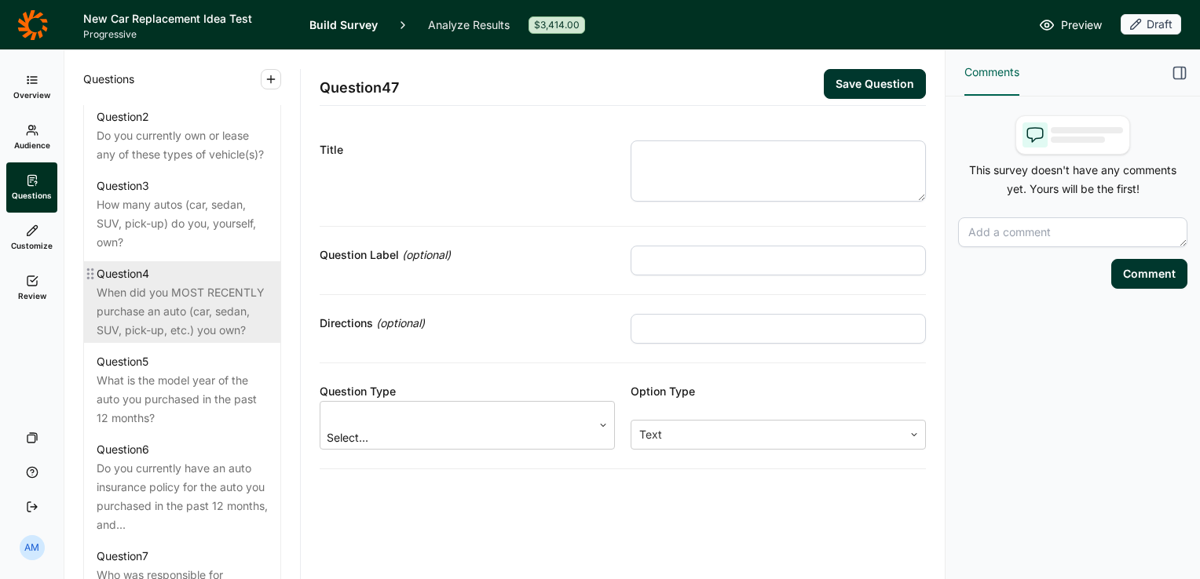
click at [186, 327] on div "When did you MOST RECENTLY purchase an auto (car, sedan, SUV, pick-up, etc.) yo…" at bounding box center [182, 311] width 171 height 57
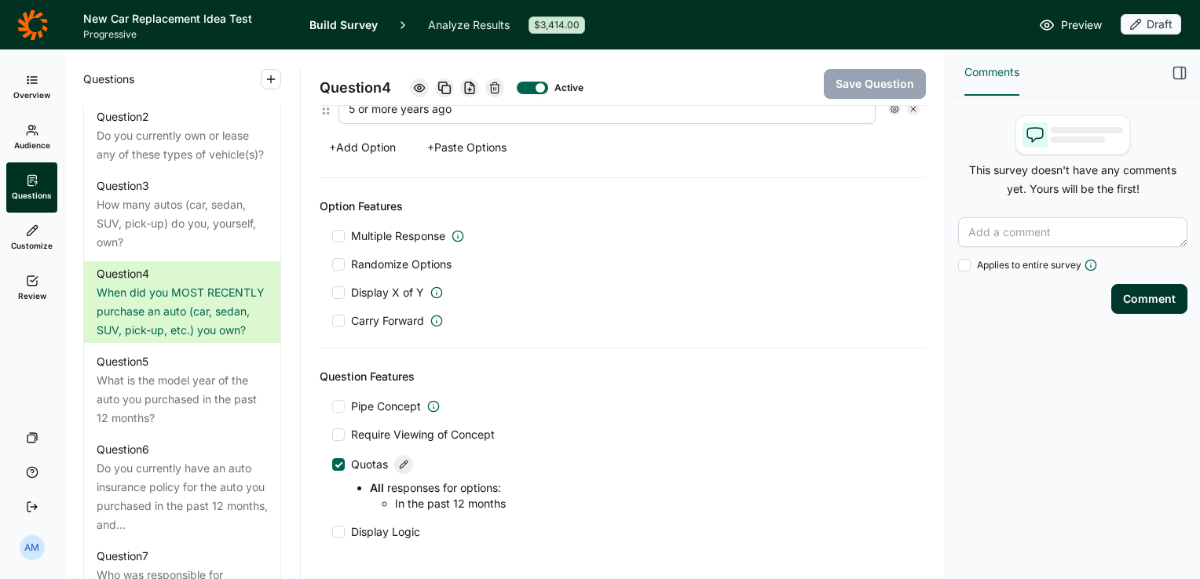
scroll to position [678, 0]
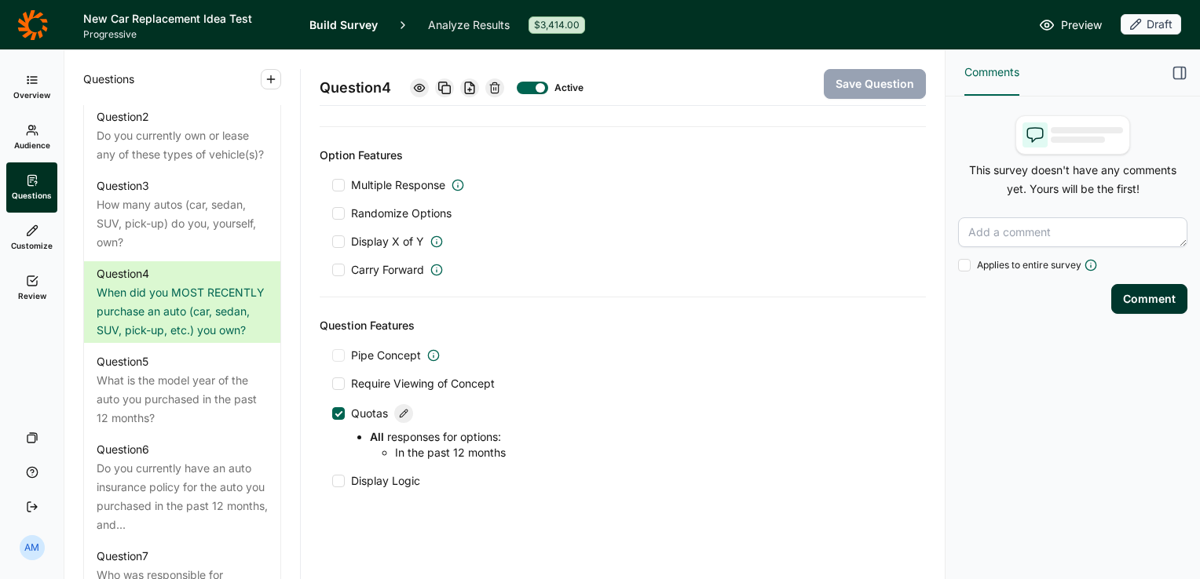
click at [35, 240] on span "Customize" at bounding box center [32, 245] width 42 height 11
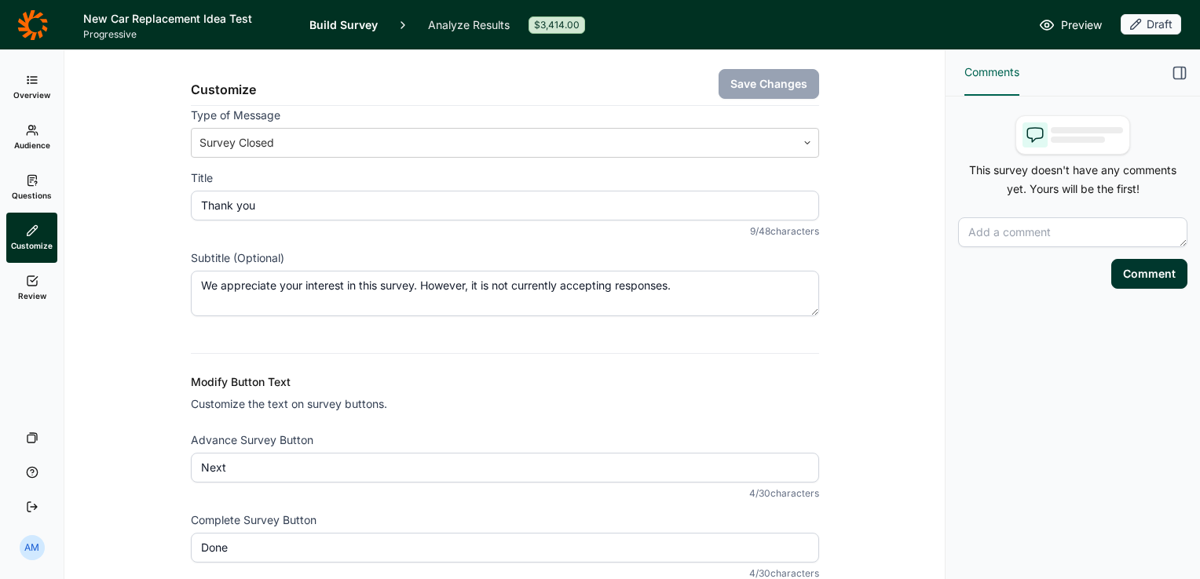
scroll to position [148, 0]
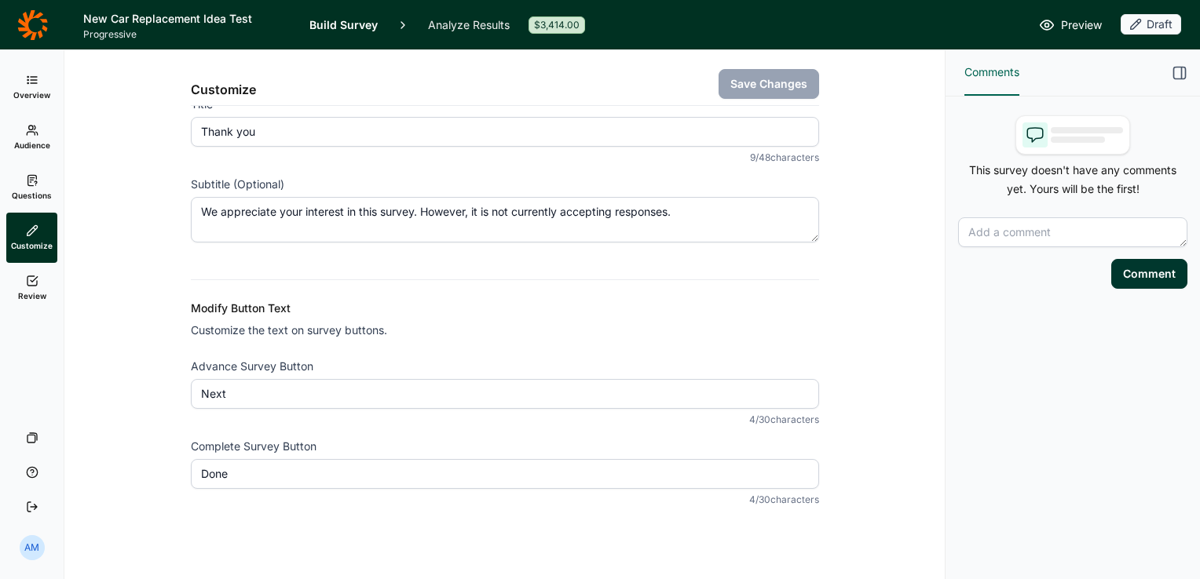
click at [21, 288] on link "Review" at bounding box center [31, 288] width 51 height 50
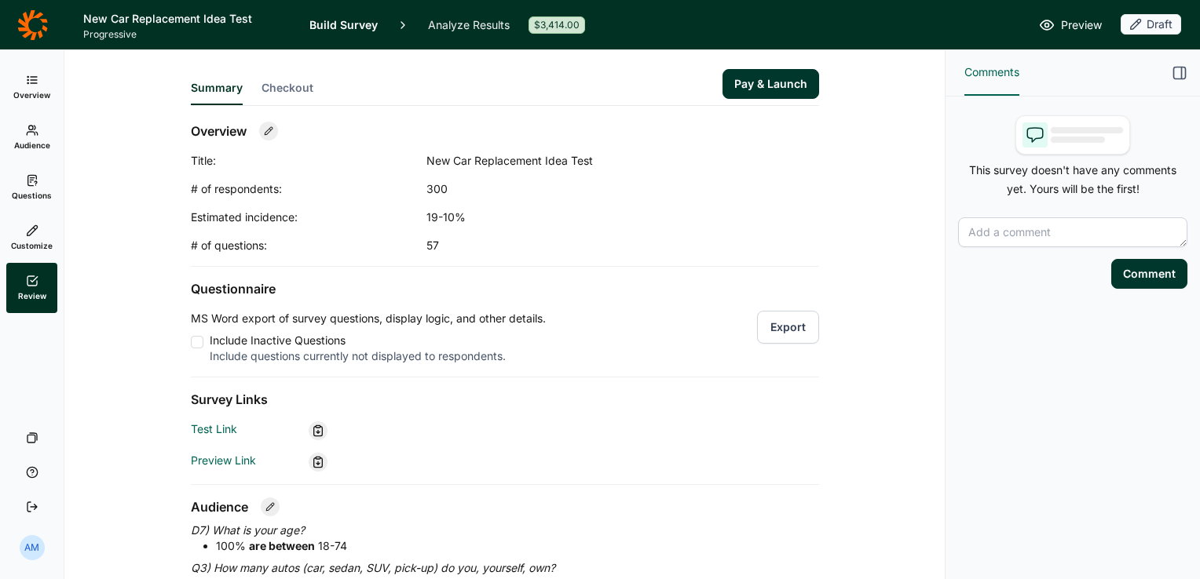
click at [31, 130] on icon at bounding box center [32, 130] width 13 height 13
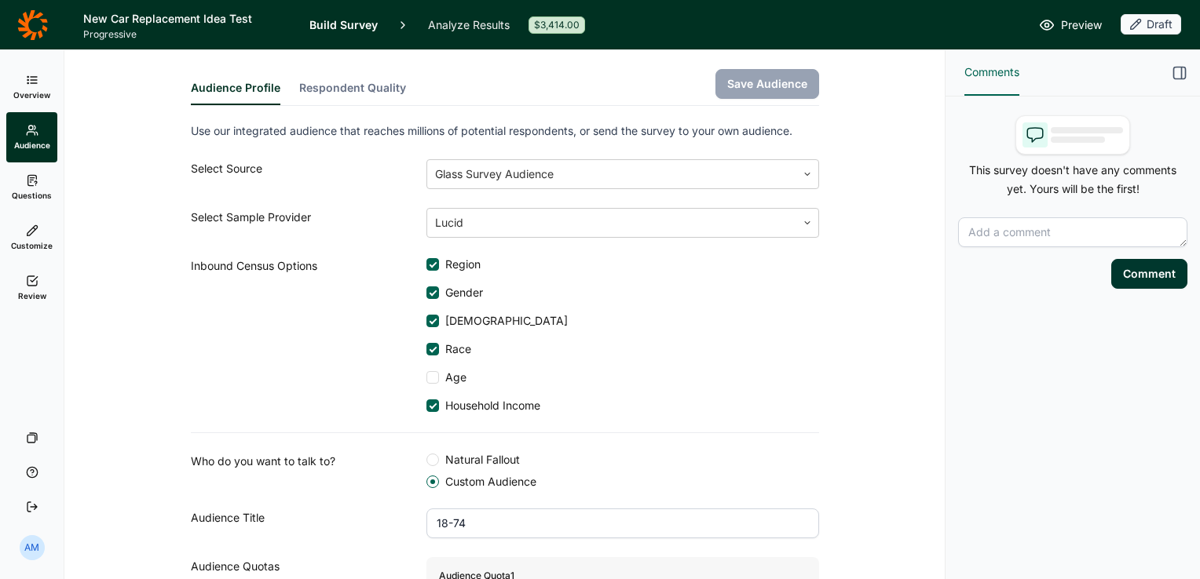
click at [30, 87] on link "Overview" at bounding box center [31, 87] width 51 height 50
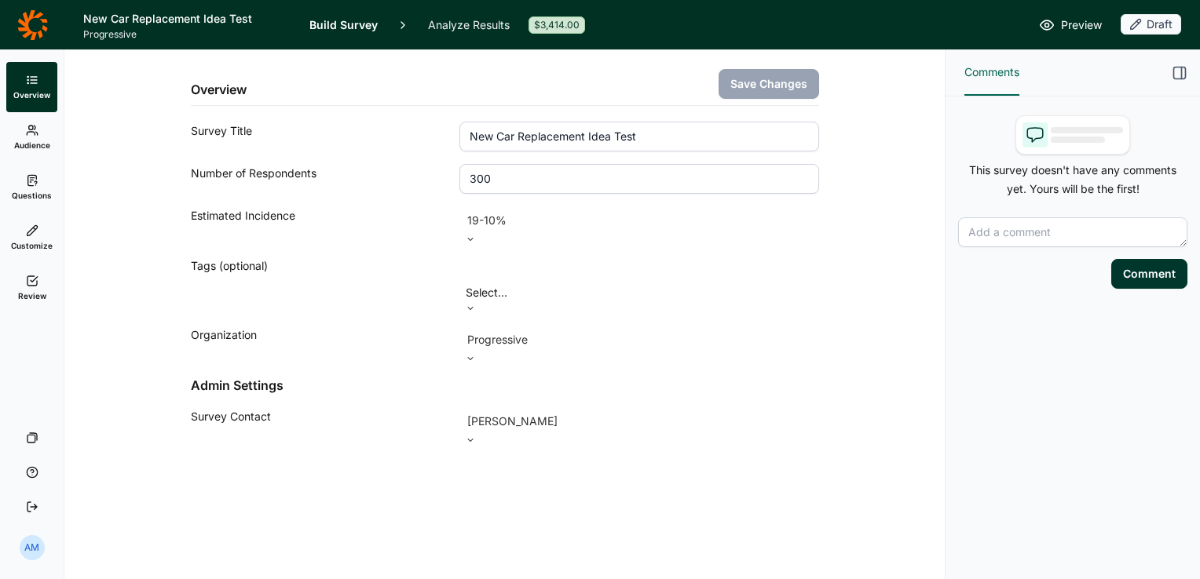
click at [31, 134] on icon at bounding box center [32, 130] width 13 height 13
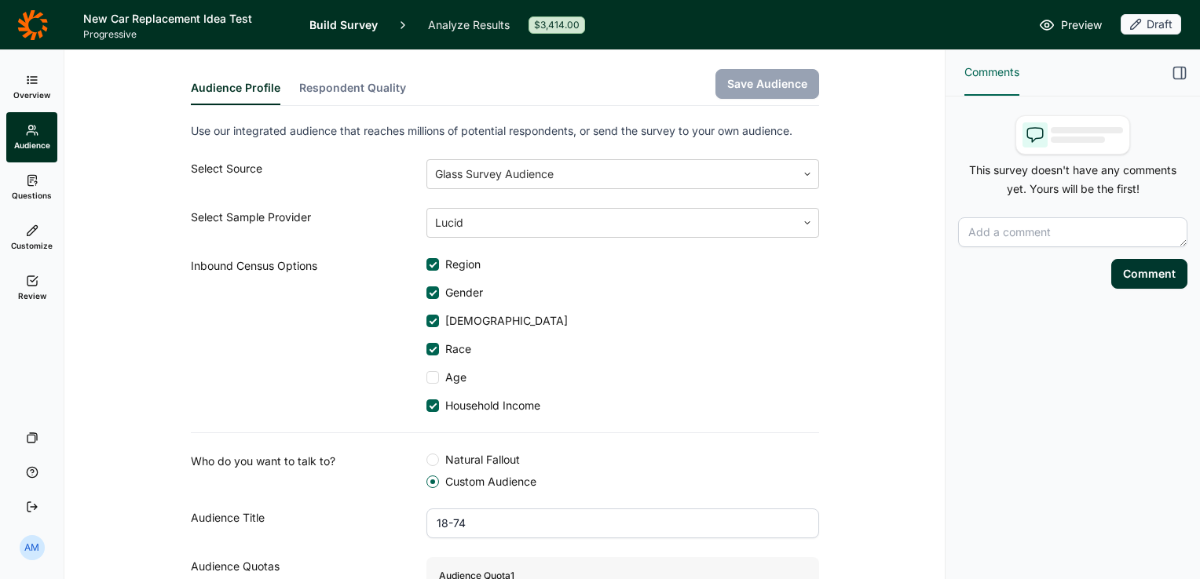
click at [349, 85] on button "Respondent Quality" at bounding box center [352, 92] width 107 height 25
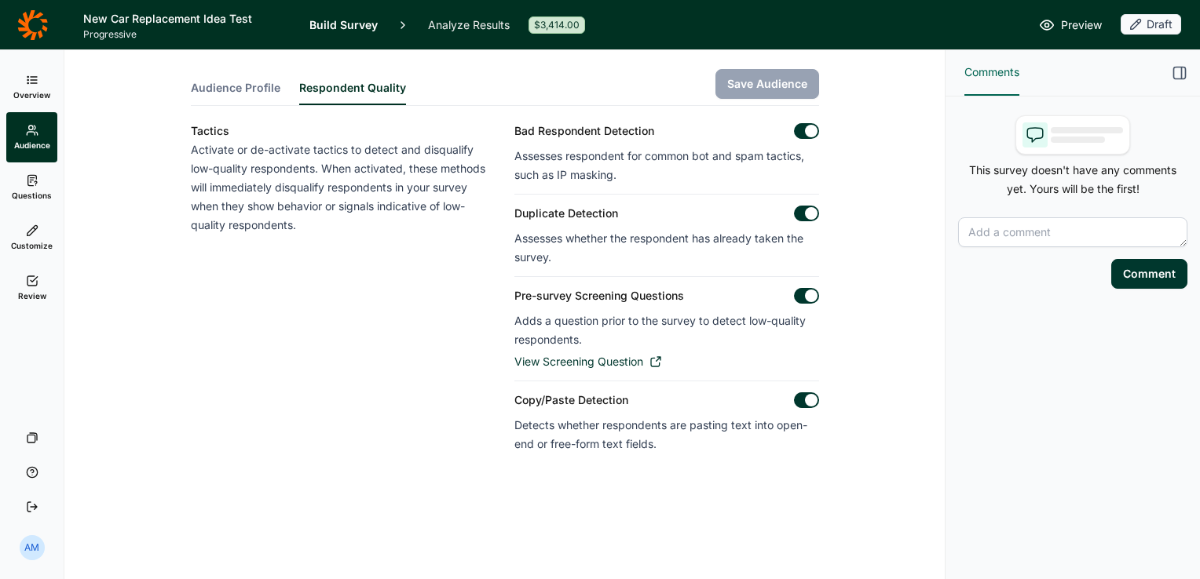
click at [244, 90] on span "Audience Profile" at bounding box center [236, 88] width 90 height 16
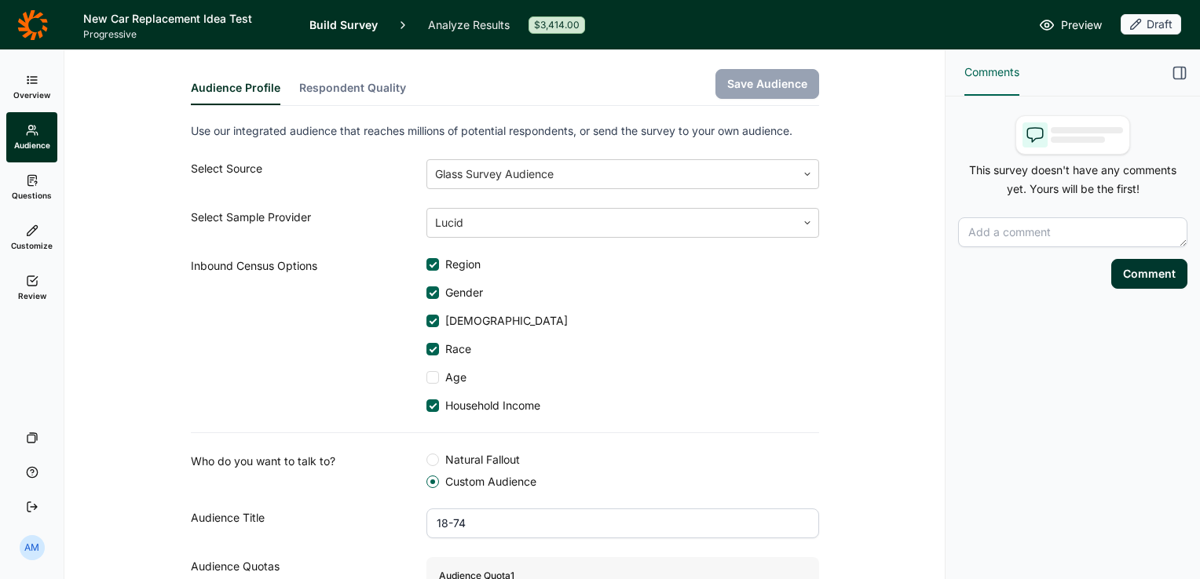
click at [27, 79] on use at bounding box center [31, 79] width 9 height 7
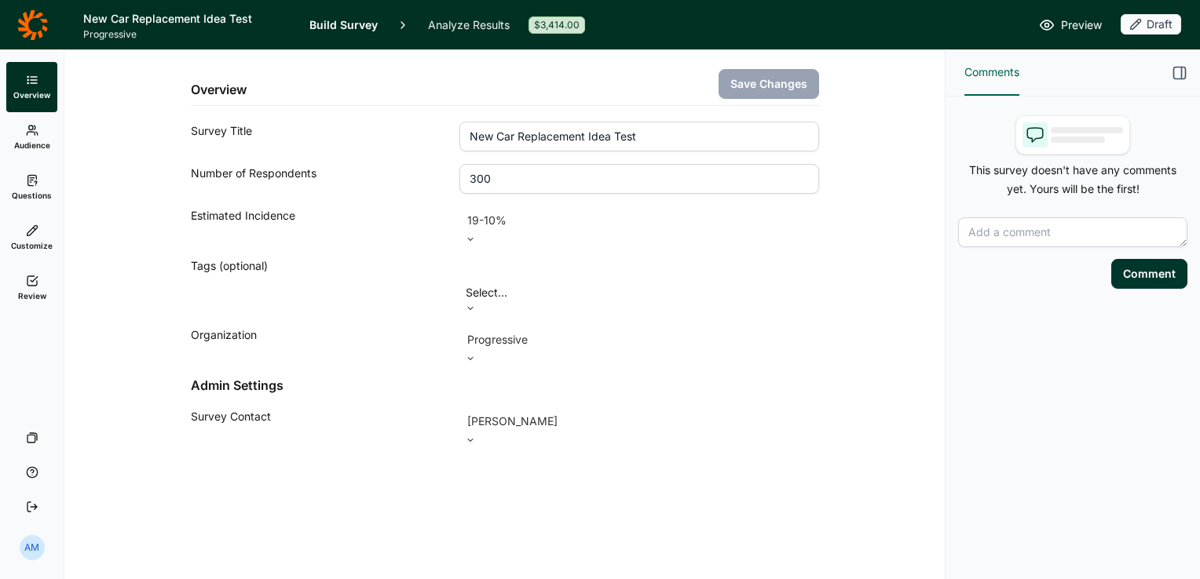
click at [1149, 26] on div "Draft" at bounding box center [1150, 24] width 60 height 20
click at [1085, 24] on span "Preview" at bounding box center [1081, 25] width 41 height 19
click at [344, 23] on link "Build Survey" at bounding box center [343, 24] width 68 height 49
click at [435, 26] on link "Analyze Results" at bounding box center [469, 24] width 82 height 49
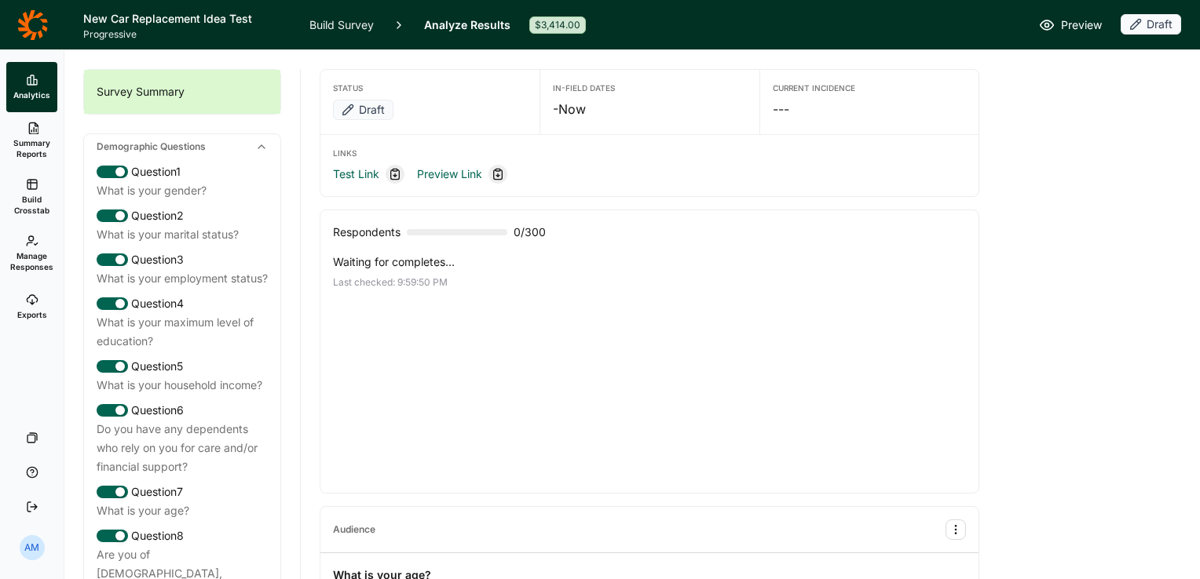
click at [357, 108] on div "Draft" at bounding box center [363, 110] width 60 height 20
click at [34, 257] on span "Manage Responses" at bounding box center [31, 261] width 43 height 22
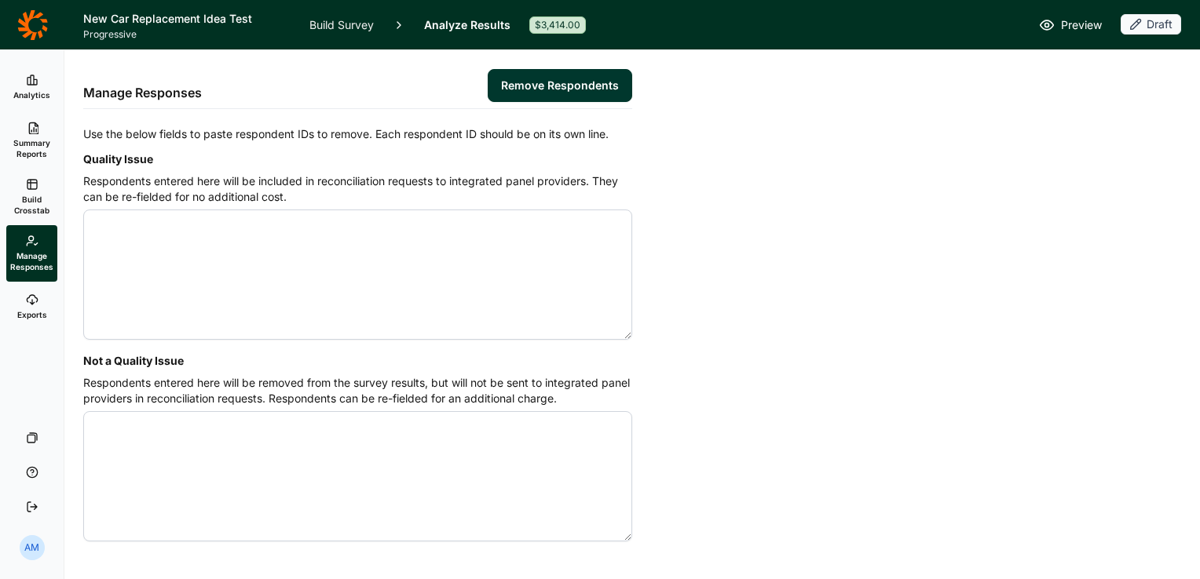
click at [34, 212] on span "Build Crosstab" at bounding box center [32, 205] width 38 height 22
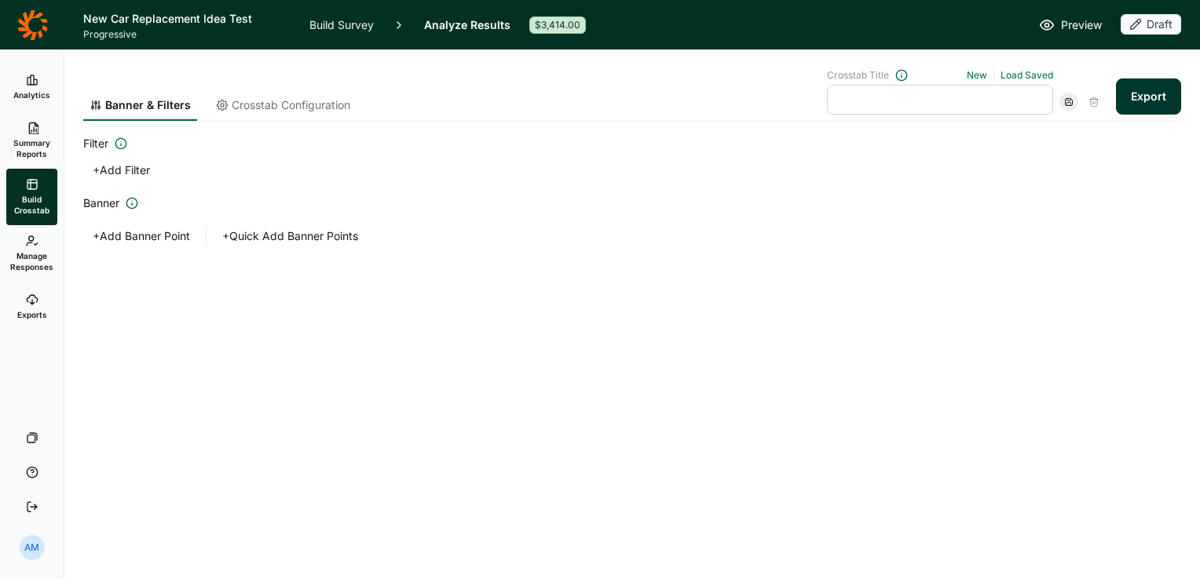
click at [34, 146] on span "Summary Reports" at bounding box center [32, 148] width 38 height 22
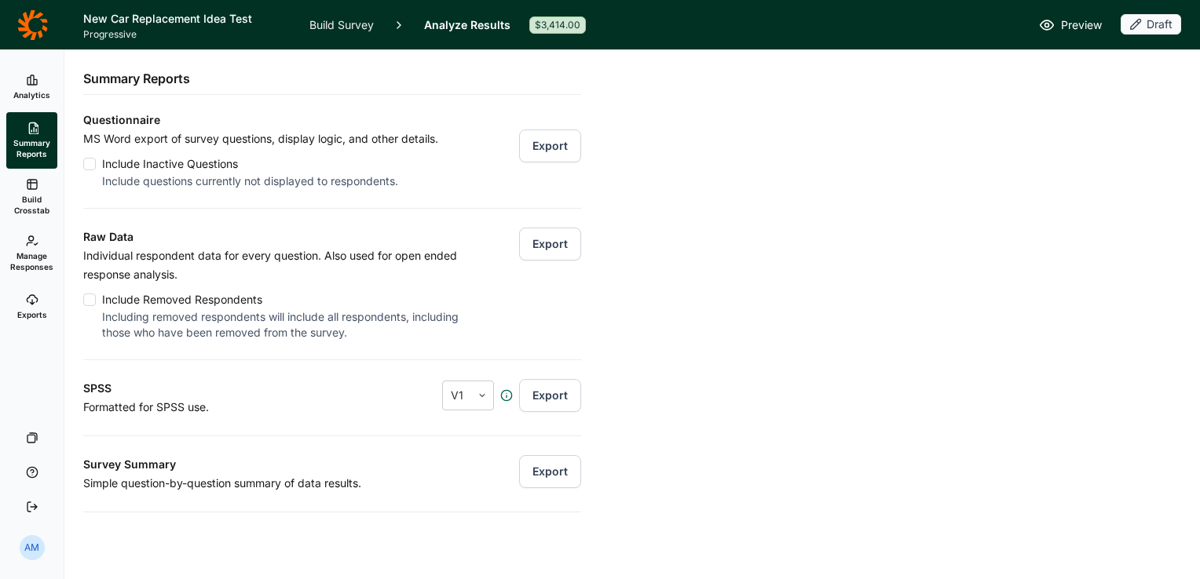
click at [327, 28] on link "Build Survey" at bounding box center [341, 24] width 64 height 49
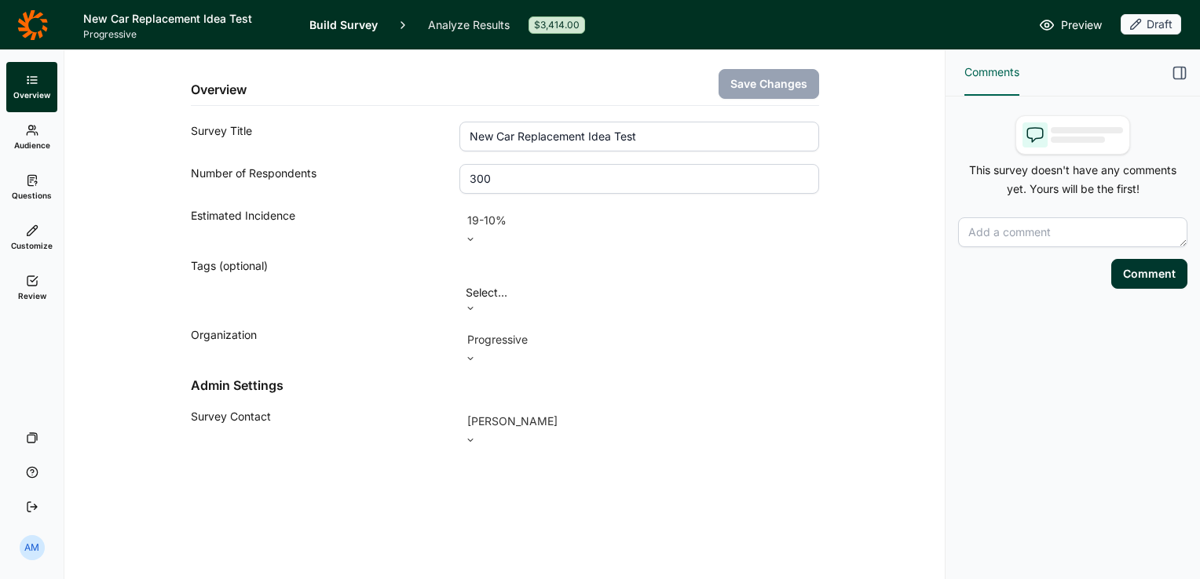
click at [37, 281] on use at bounding box center [32, 280] width 10 height 9
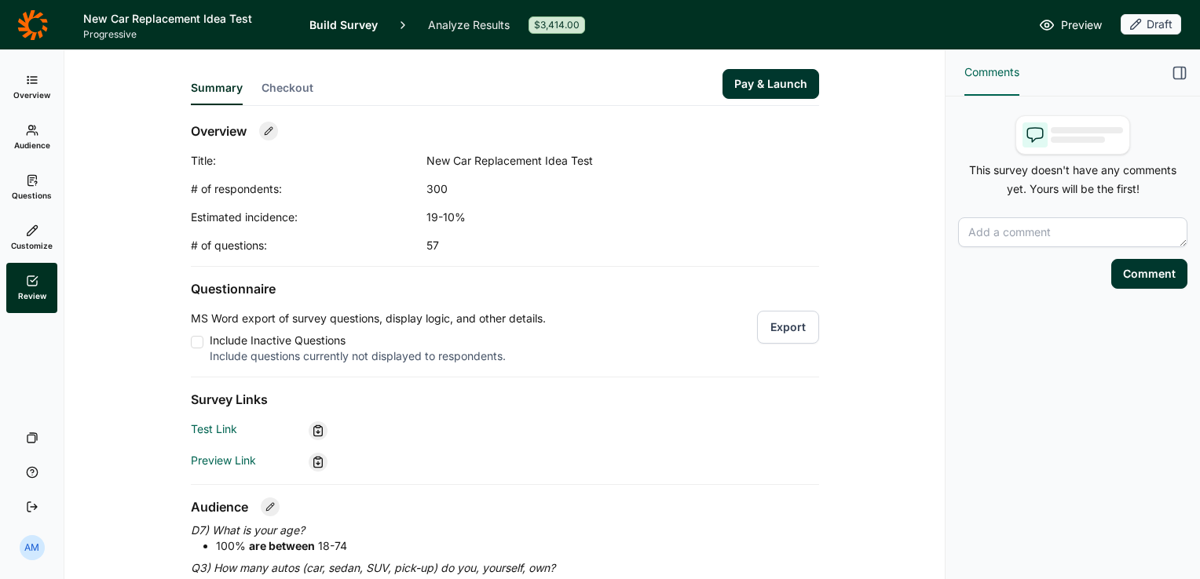
click at [781, 86] on button "Pay & Launch" at bounding box center [770, 84] width 97 height 30
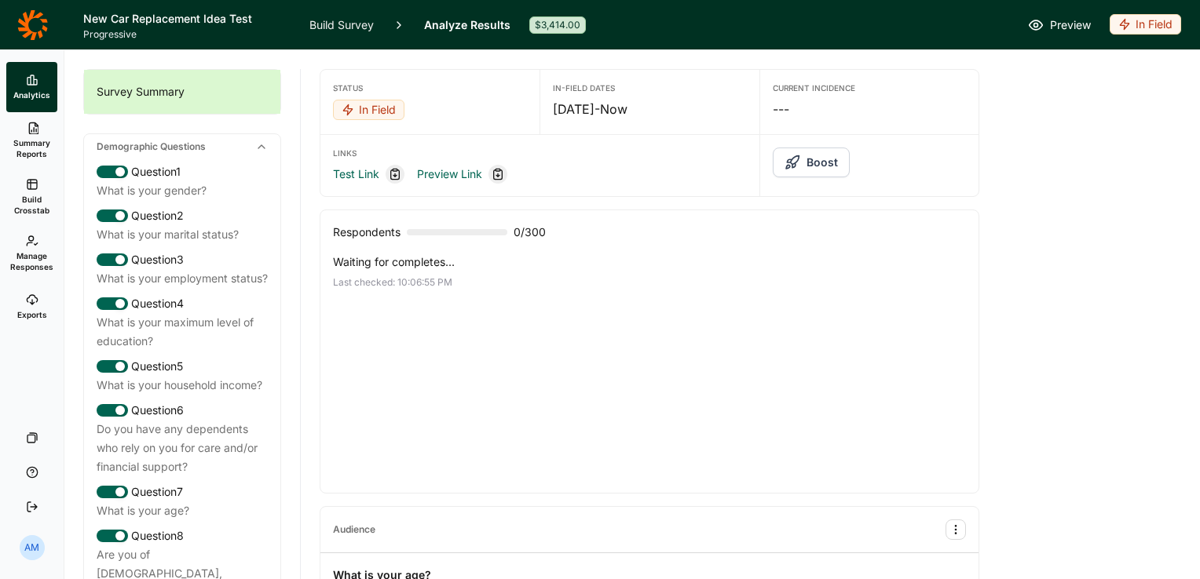
click at [1052, 27] on span "Preview" at bounding box center [1070, 25] width 41 height 19
